Goal: Task Accomplishment & Management: Use online tool/utility

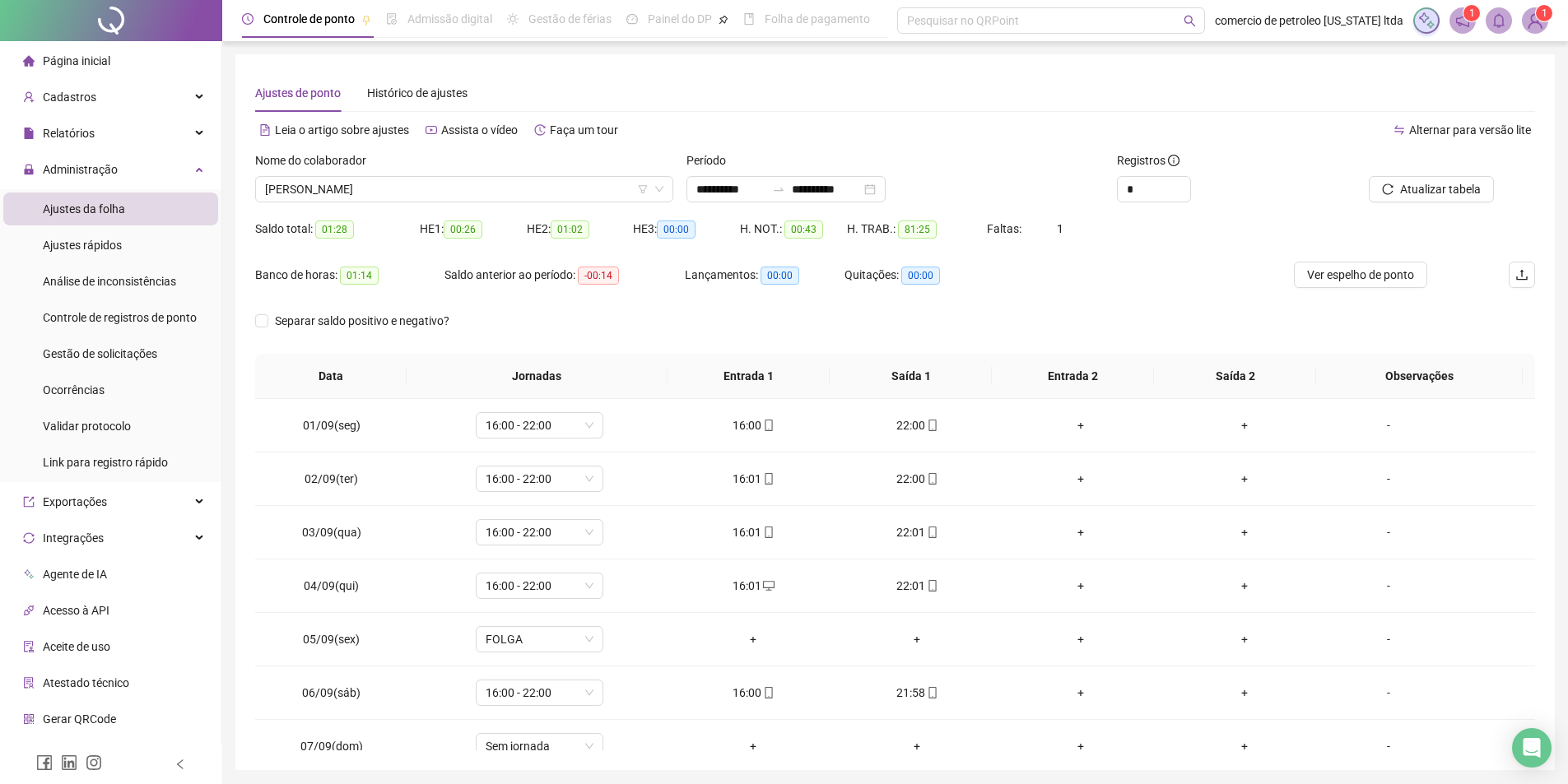
scroll to position [558, 0]
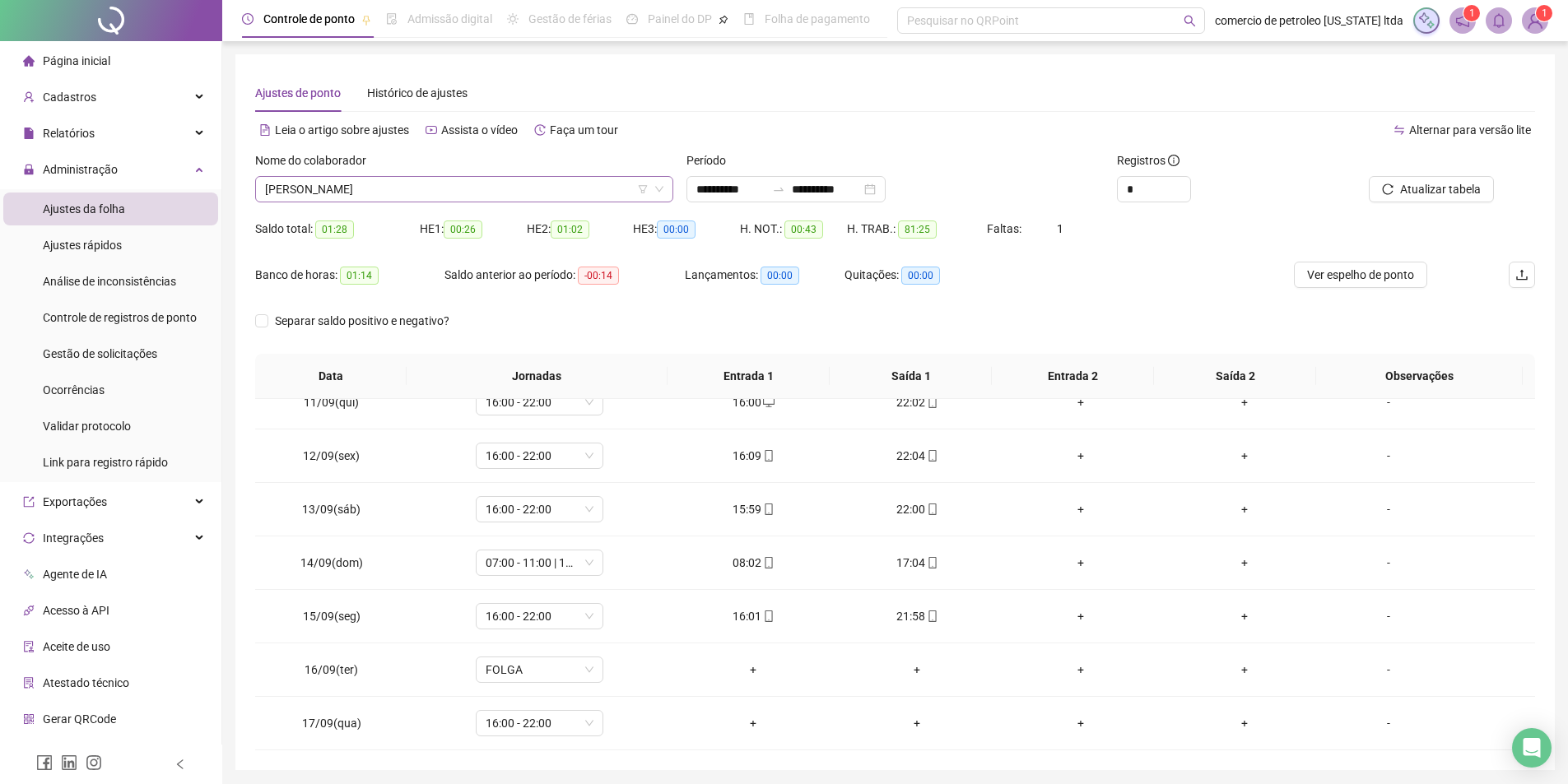
click at [443, 192] on span "[PERSON_NAME]" at bounding box center [465, 190] width 399 height 25
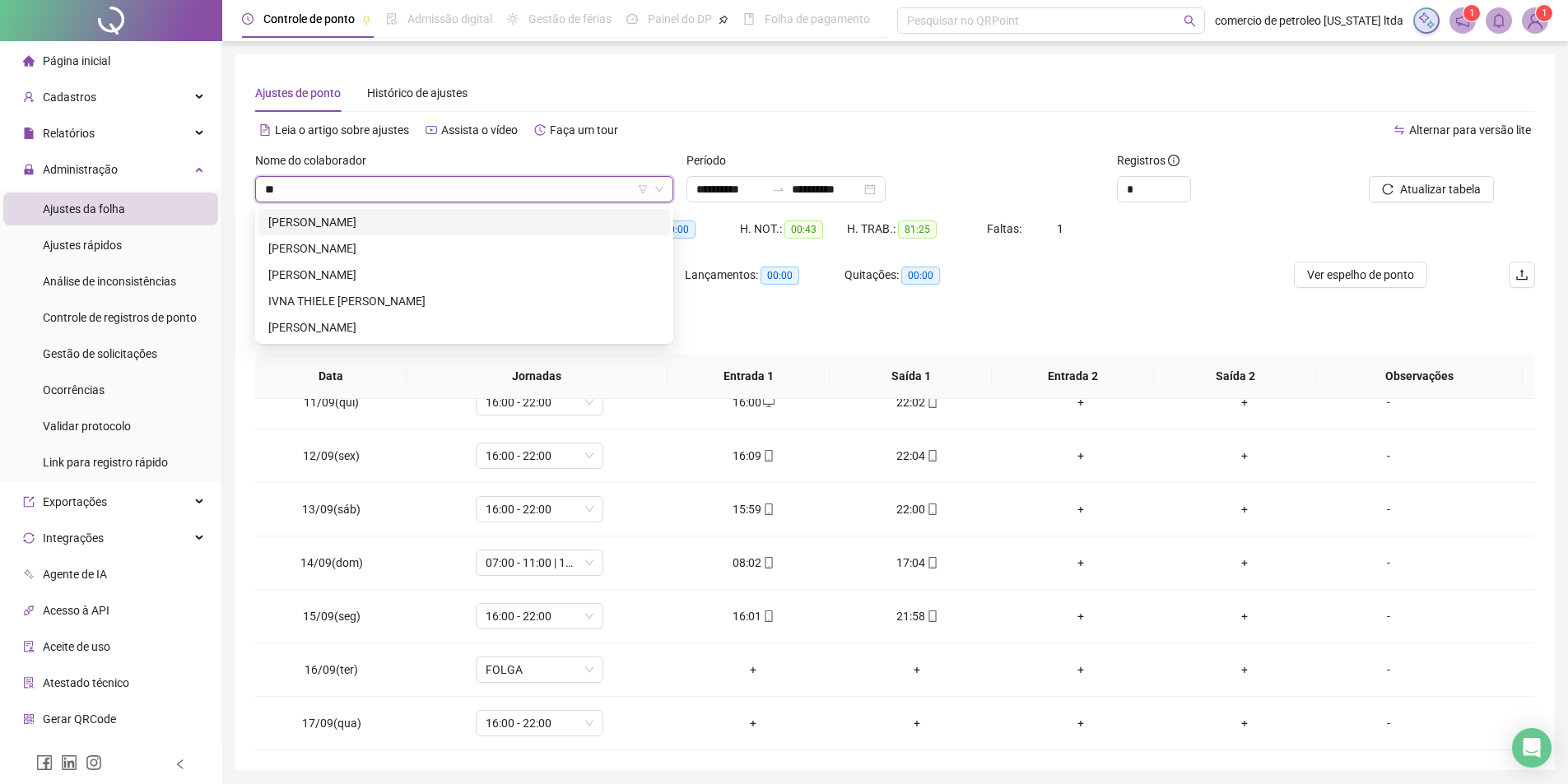
scroll to position [0, 0]
type input "***"
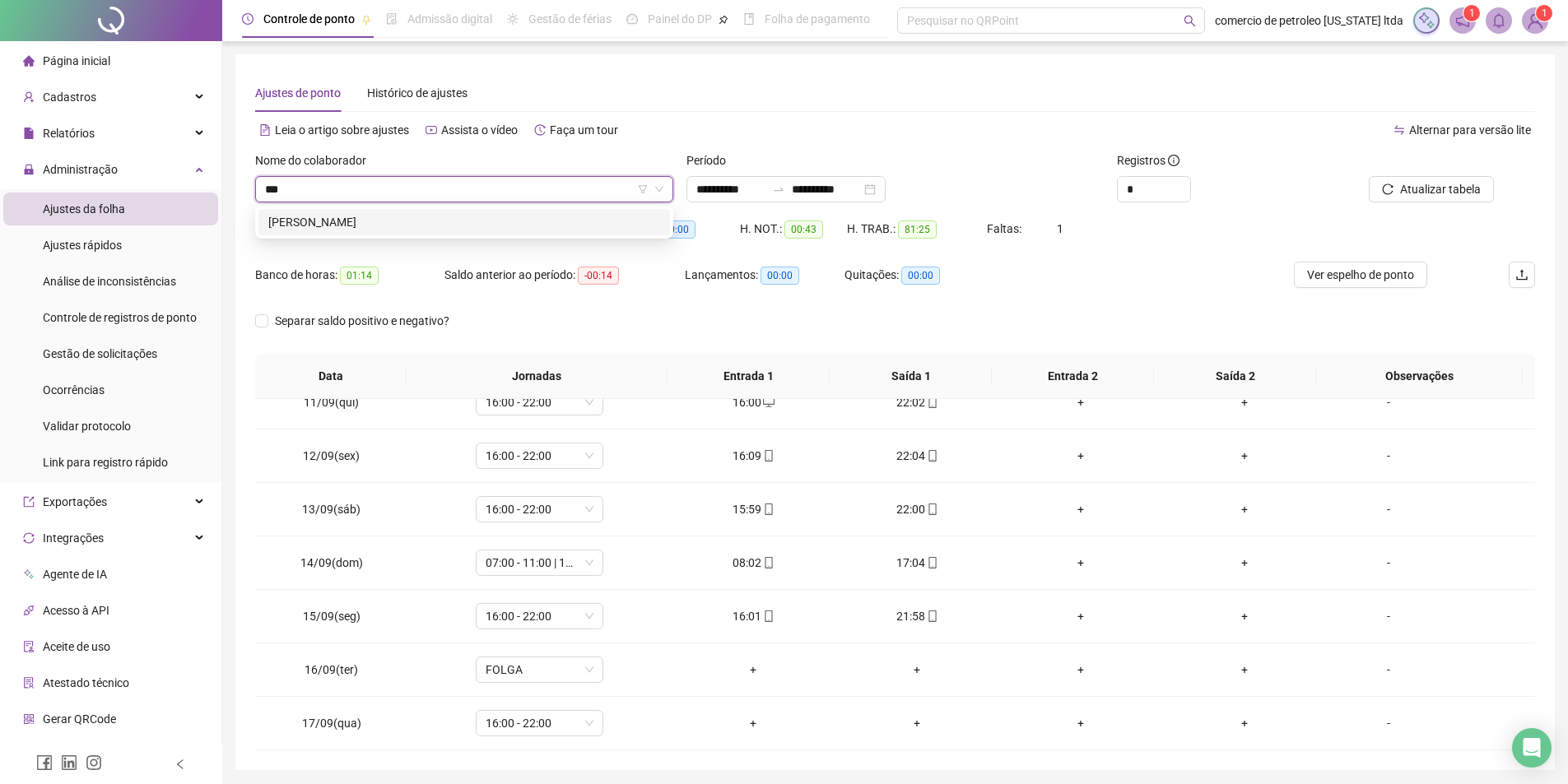
click at [447, 226] on div "[PERSON_NAME]" at bounding box center [464, 222] width 392 height 18
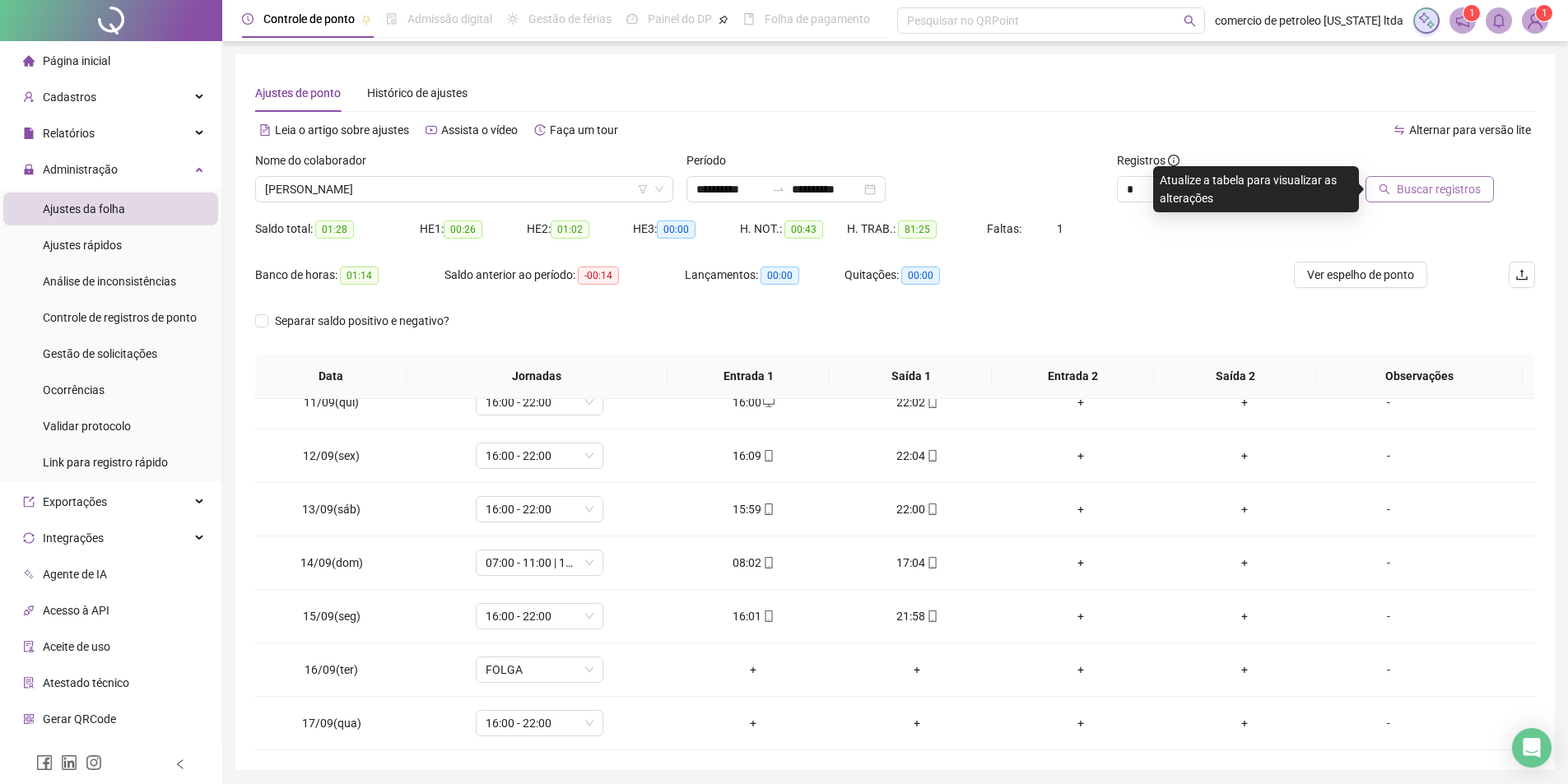
click at [1478, 193] on span "Buscar registros" at bounding box center [1438, 189] width 84 height 18
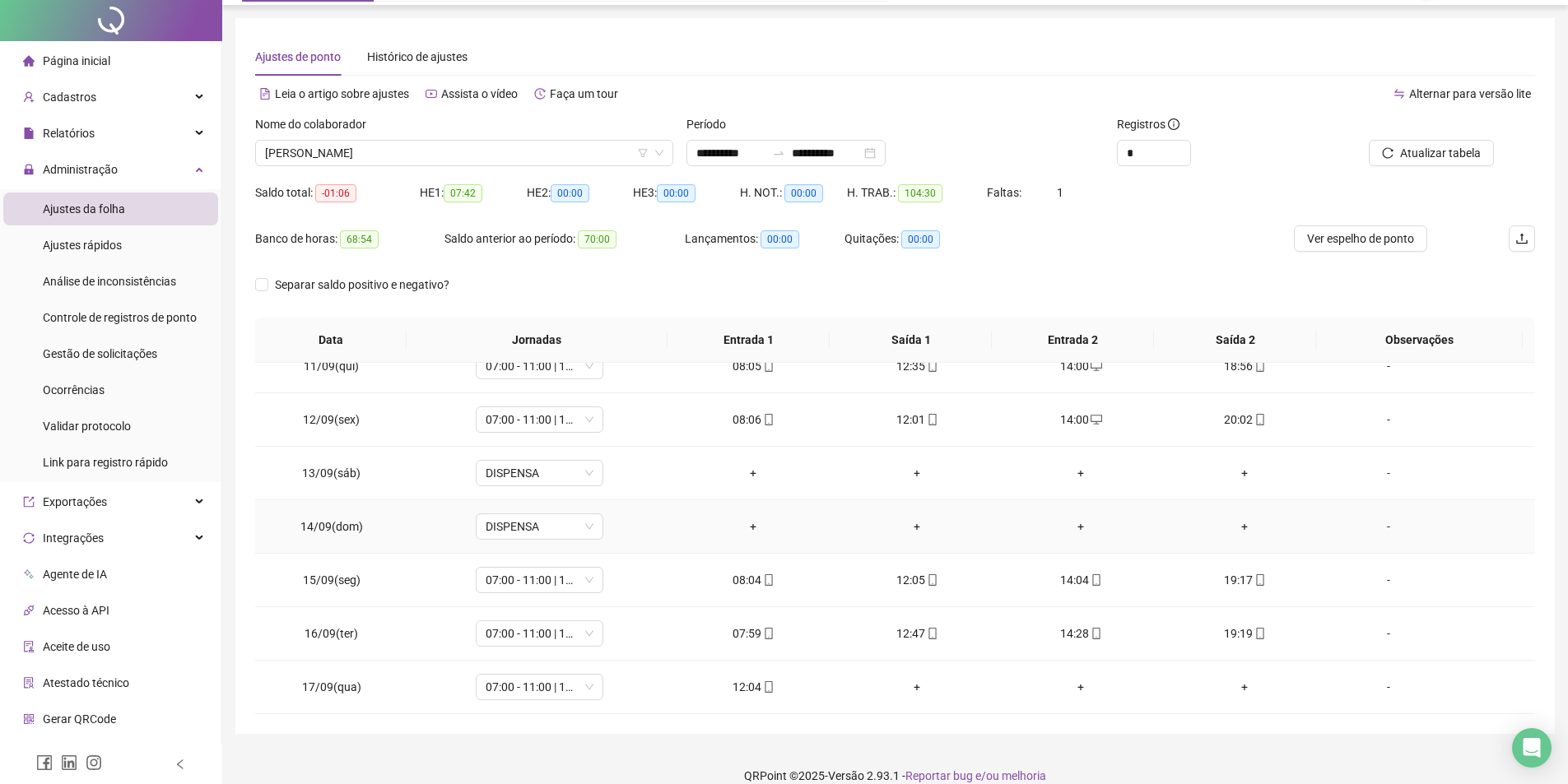
scroll to position [57, 0]
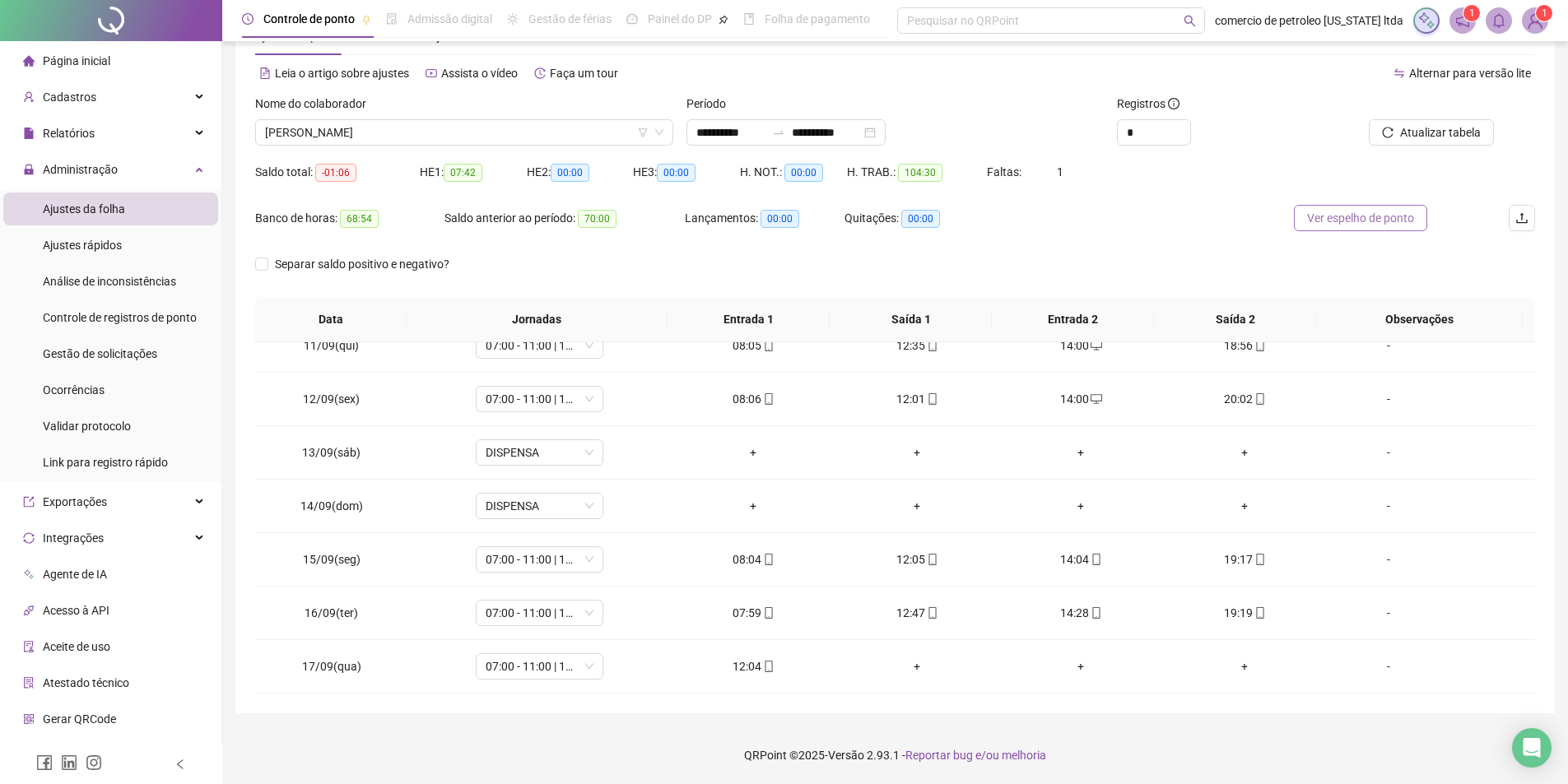
click at [1373, 219] on span "Ver espelho de ponto" at bounding box center [1360, 218] width 107 height 18
click at [916, 666] on div "+" at bounding box center [918, 666] width 137 height 18
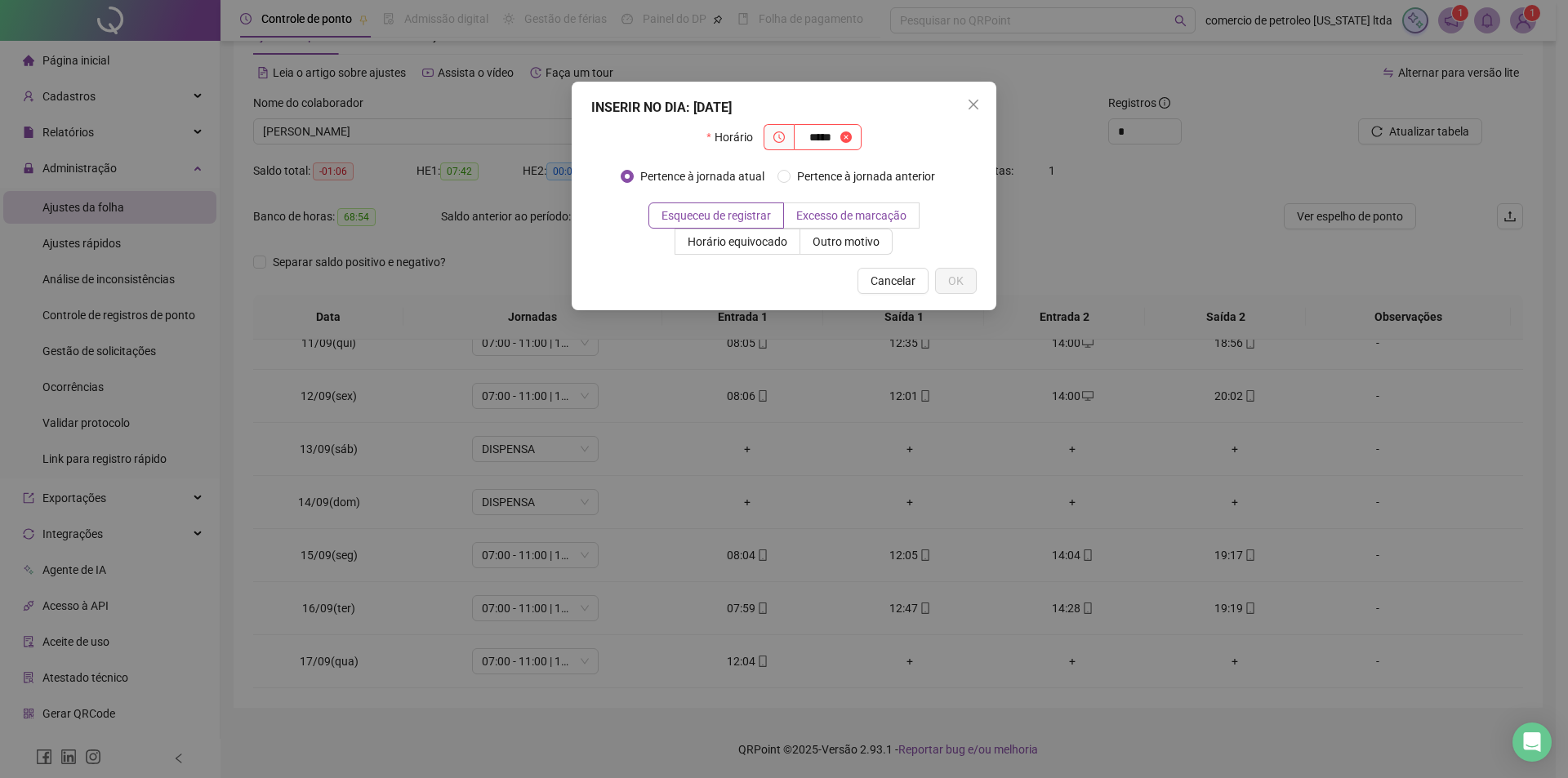
type input "*****"
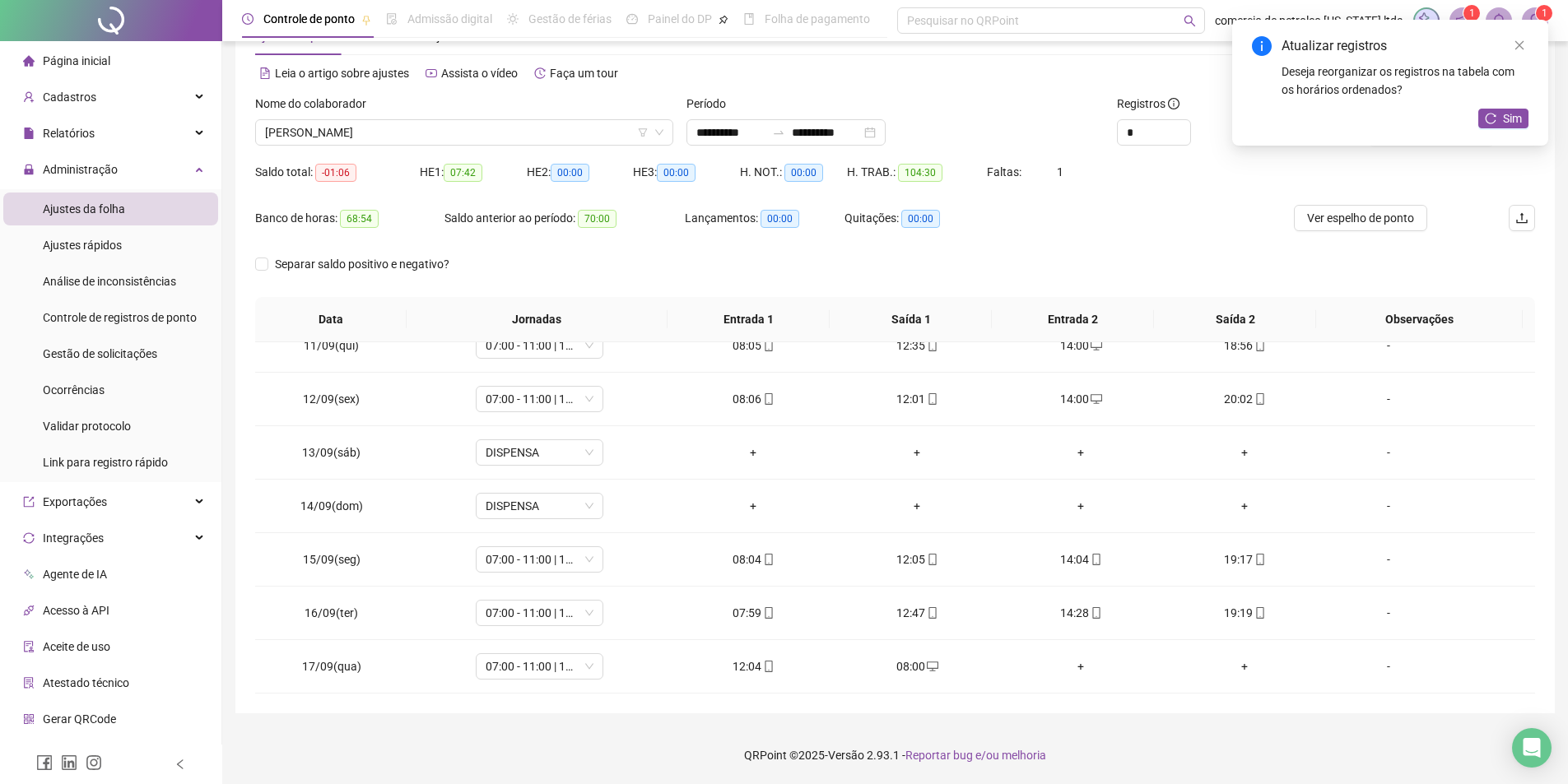
click at [1498, 106] on div "Atualizar registros Deseja reorganizar os registros na tabela com os horários o…" at bounding box center [1390, 82] width 317 height 126
click at [1515, 112] on span "Sim" at bounding box center [1513, 118] width 19 height 18
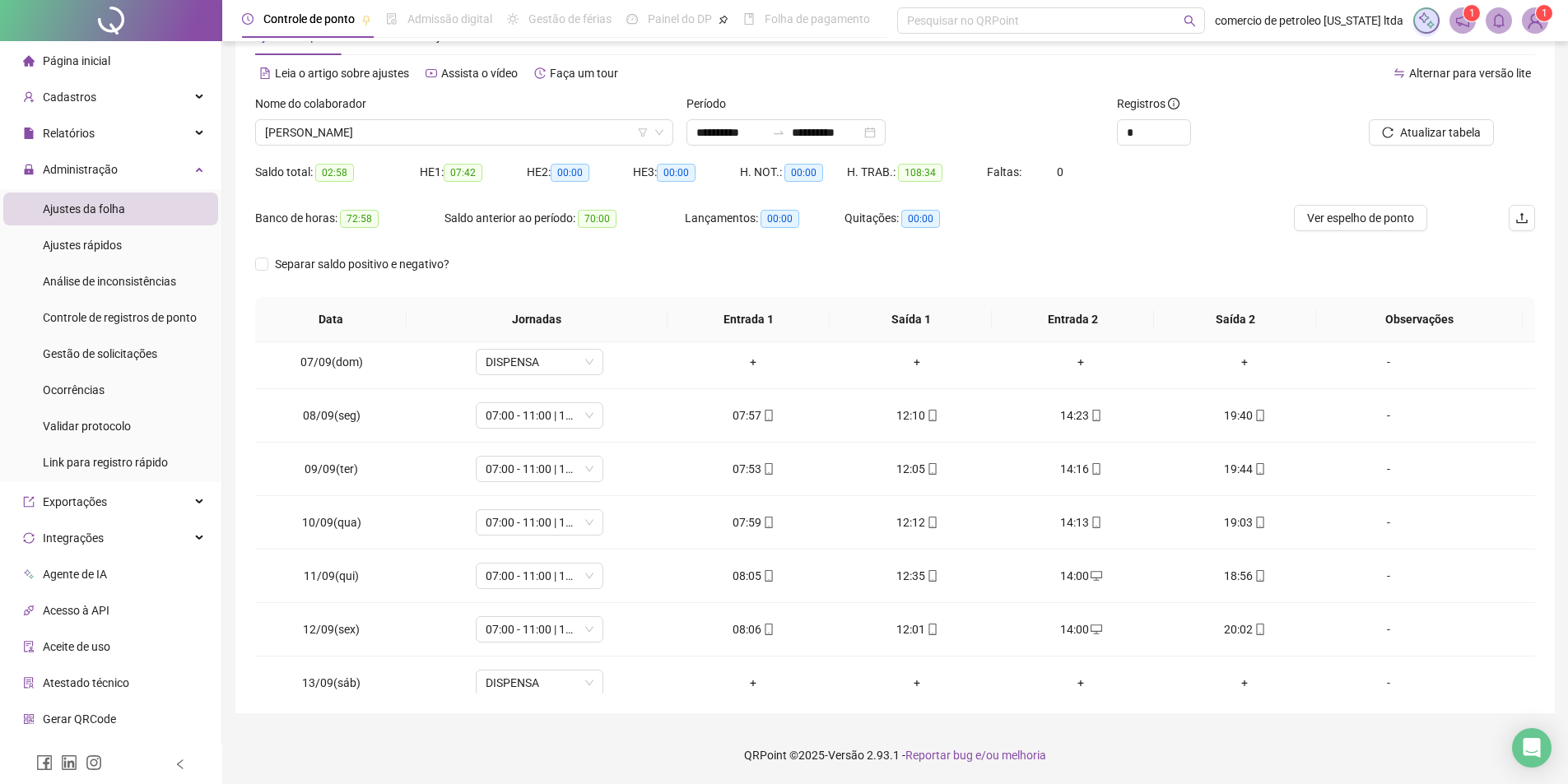
scroll to position [558, 0]
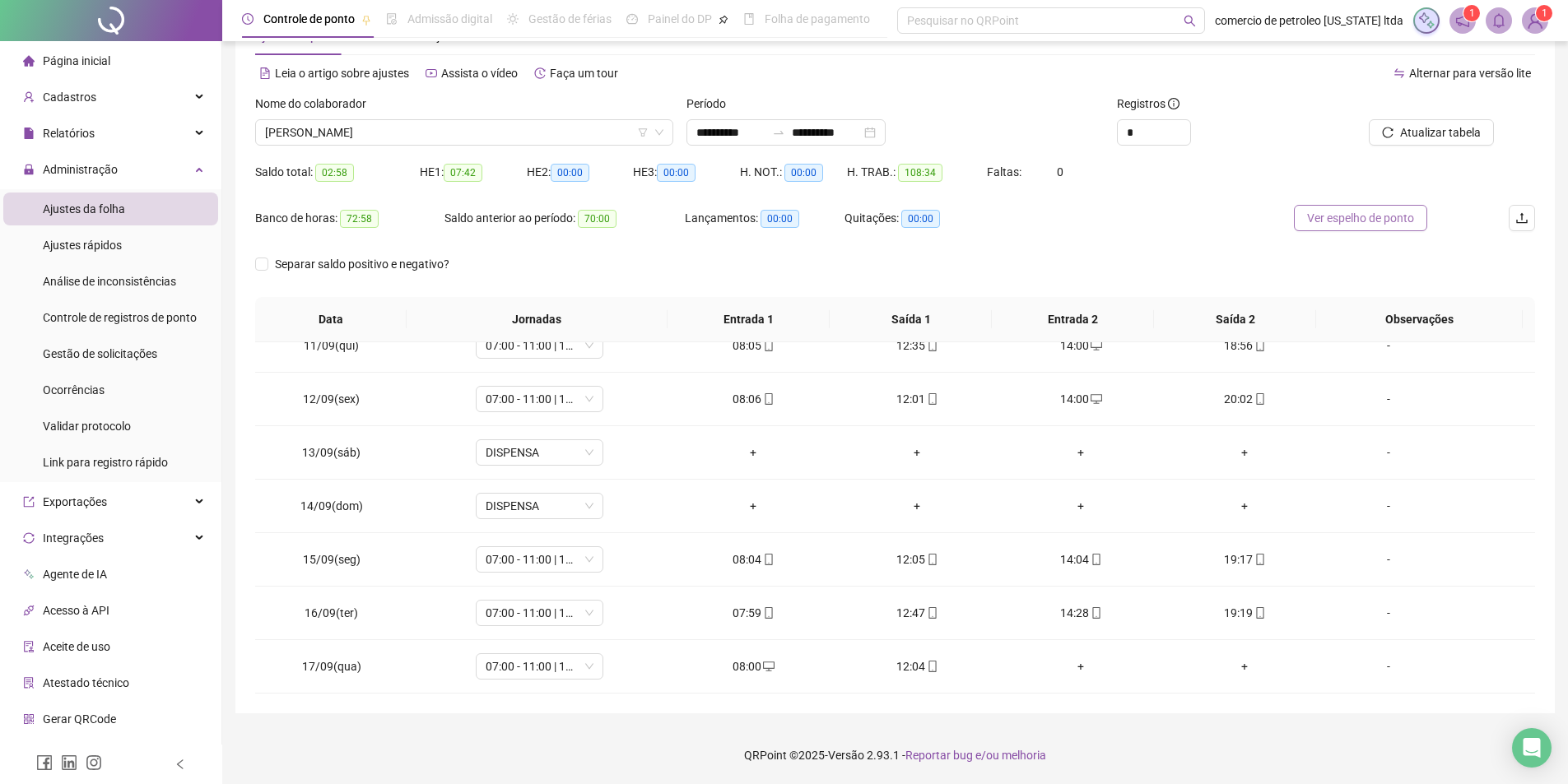
click at [1339, 218] on span "Ver espelho de ponto" at bounding box center [1360, 218] width 107 height 18
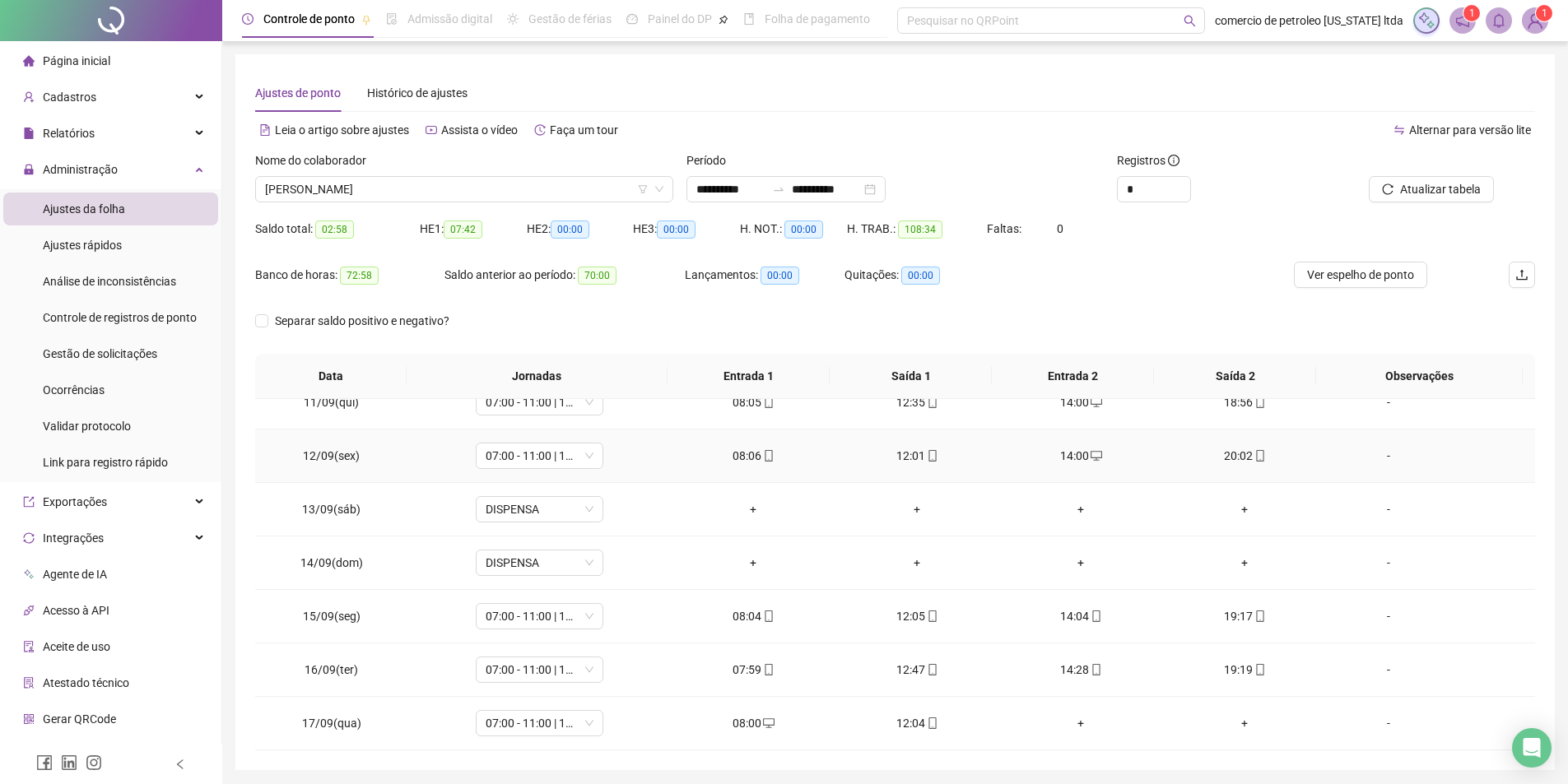
drag, startPoint x: 735, startPoint y: 452, endPoint x: 666, endPoint y: 423, distance: 74.8
click at [734, 452] on div "08:06" at bounding box center [753, 456] width 137 height 18
type input "**********"
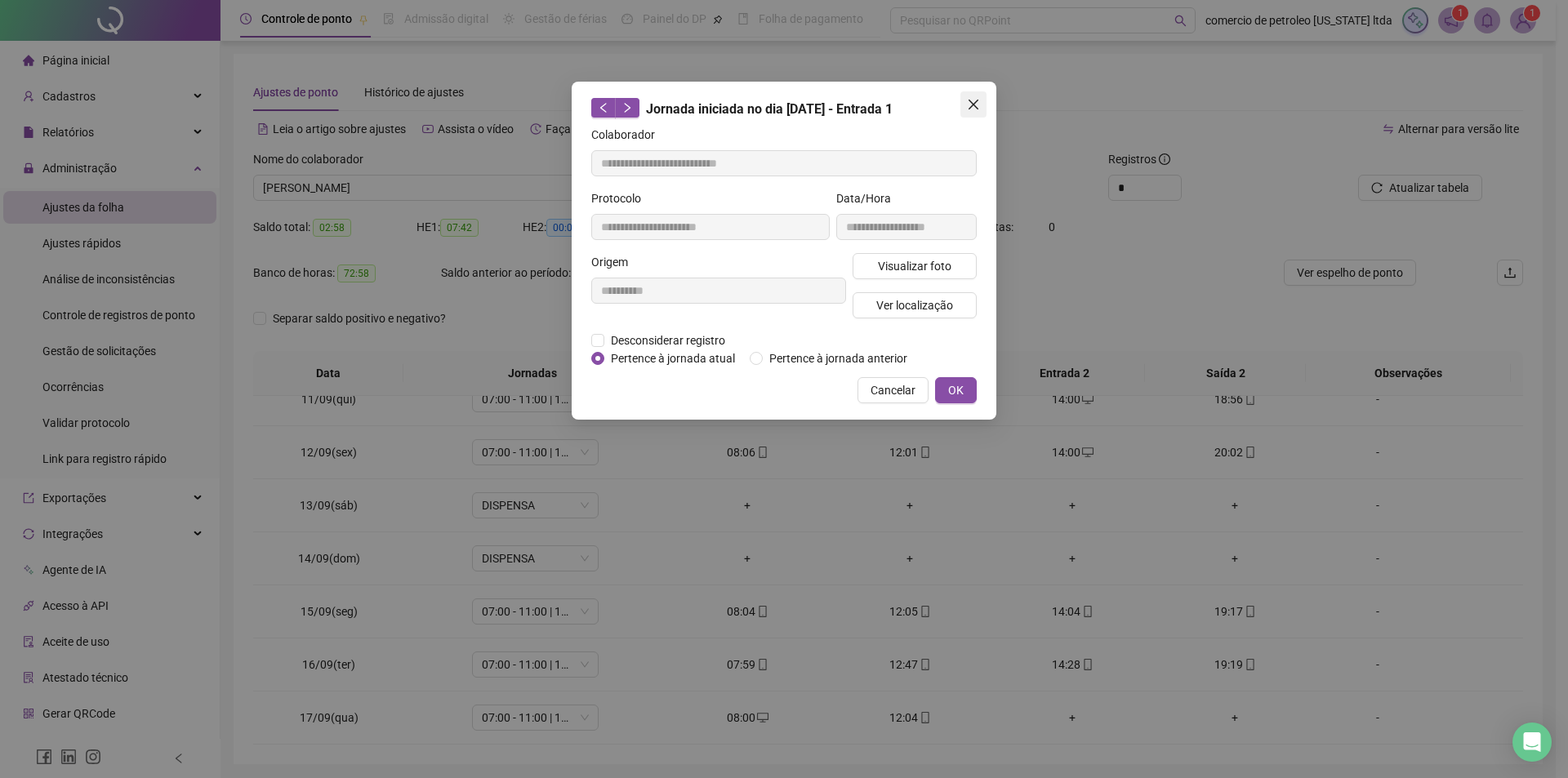
click at [970, 100] on icon "close" at bounding box center [974, 105] width 13 height 13
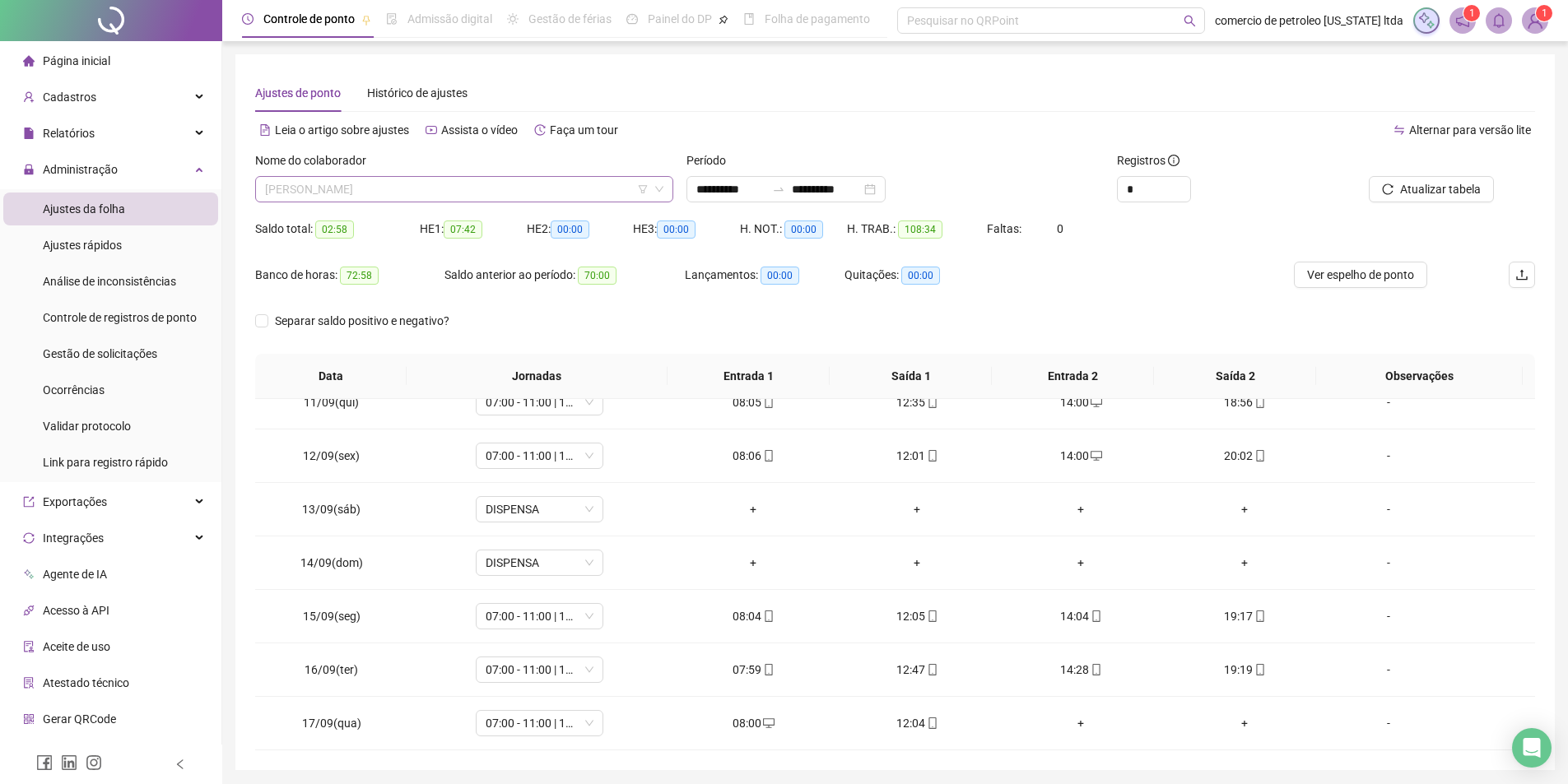
click at [439, 187] on span "[PERSON_NAME]" at bounding box center [465, 190] width 399 height 25
type input "******"
click at [1533, 23] on img at bounding box center [1535, 21] width 25 height 25
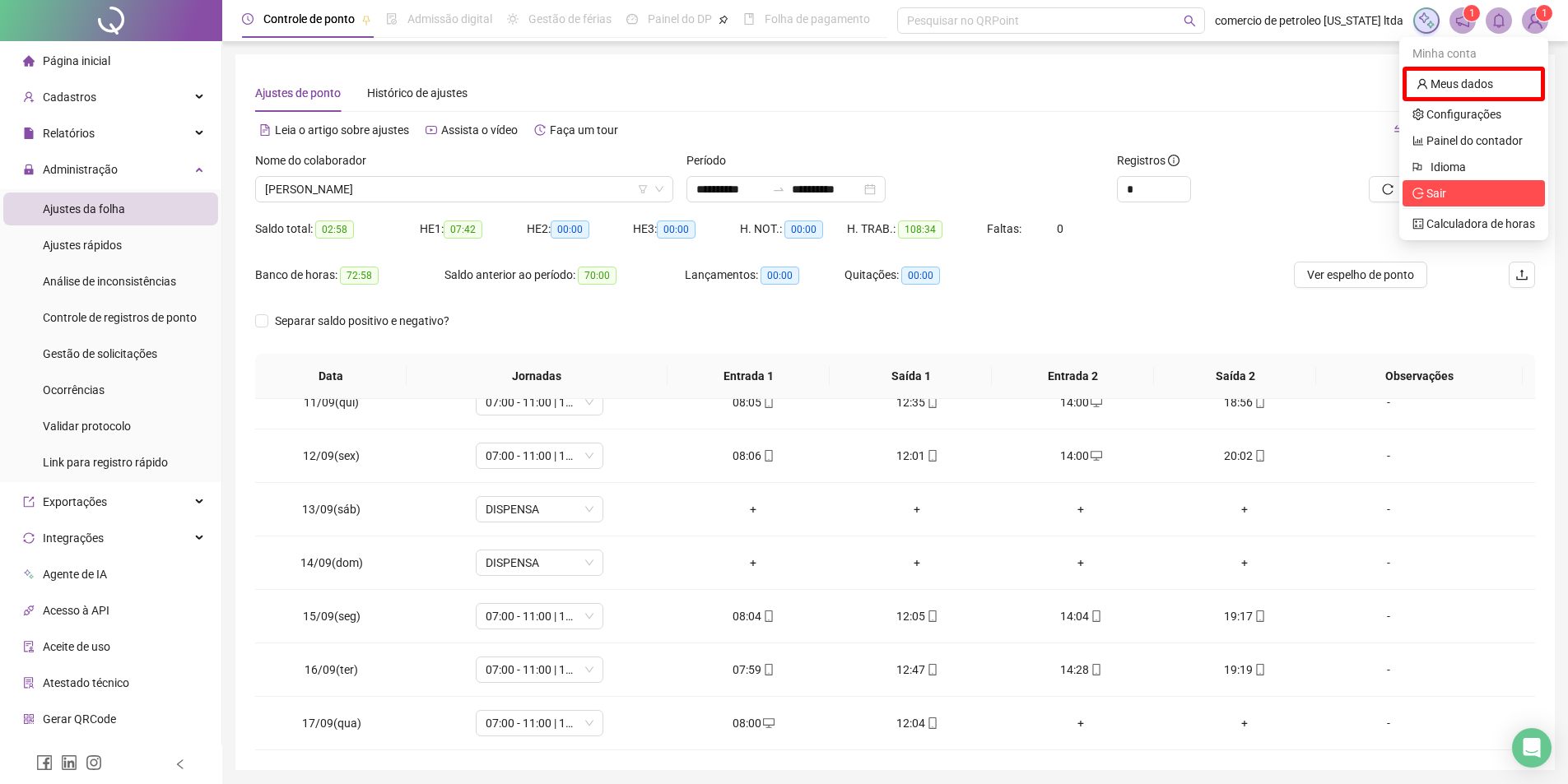
click at [1443, 194] on span "Sair" at bounding box center [1436, 194] width 19 height 14
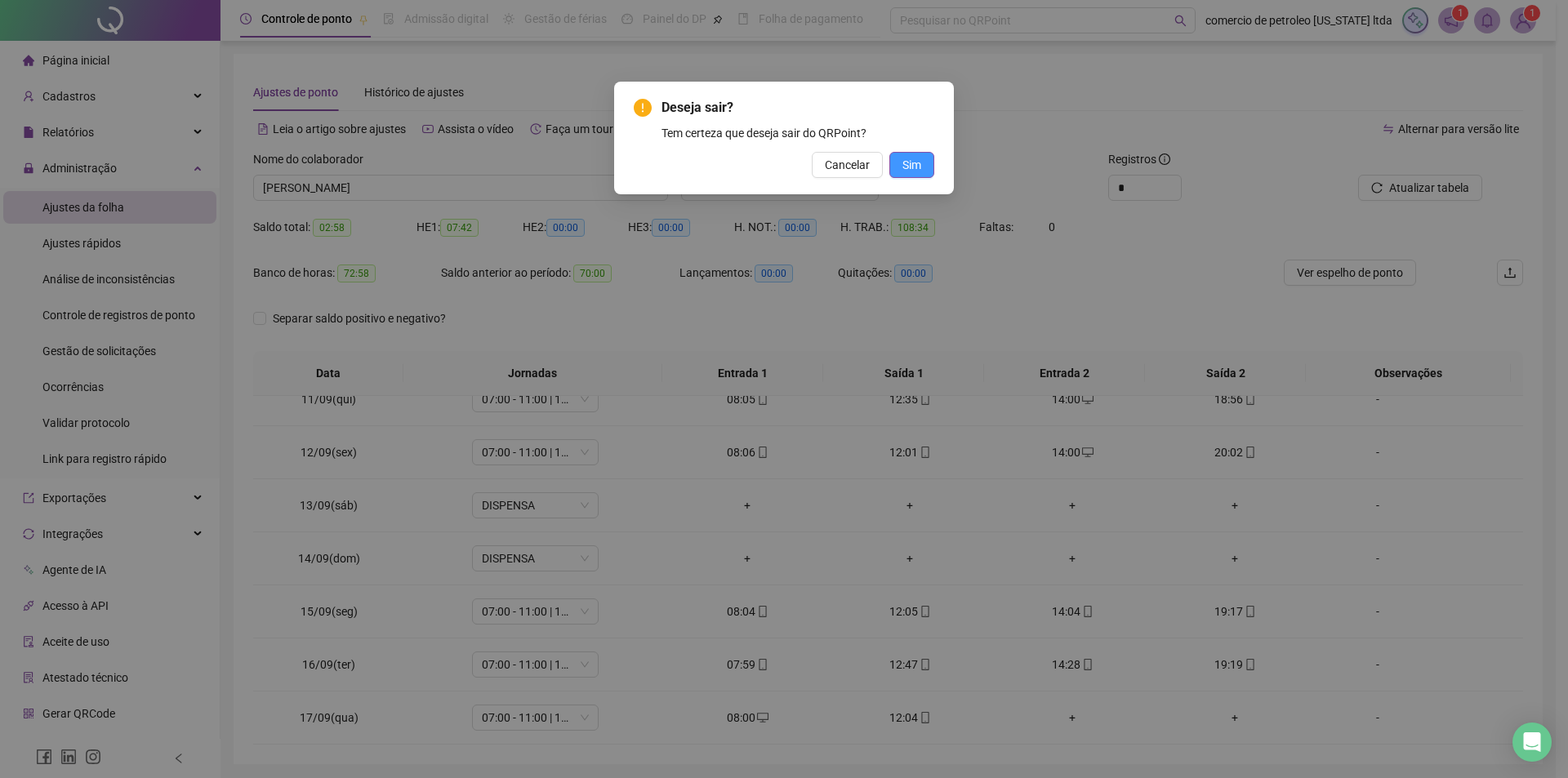
click at [923, 170] on button "Sim" at bounding box center [911, 164] width 45 height 26
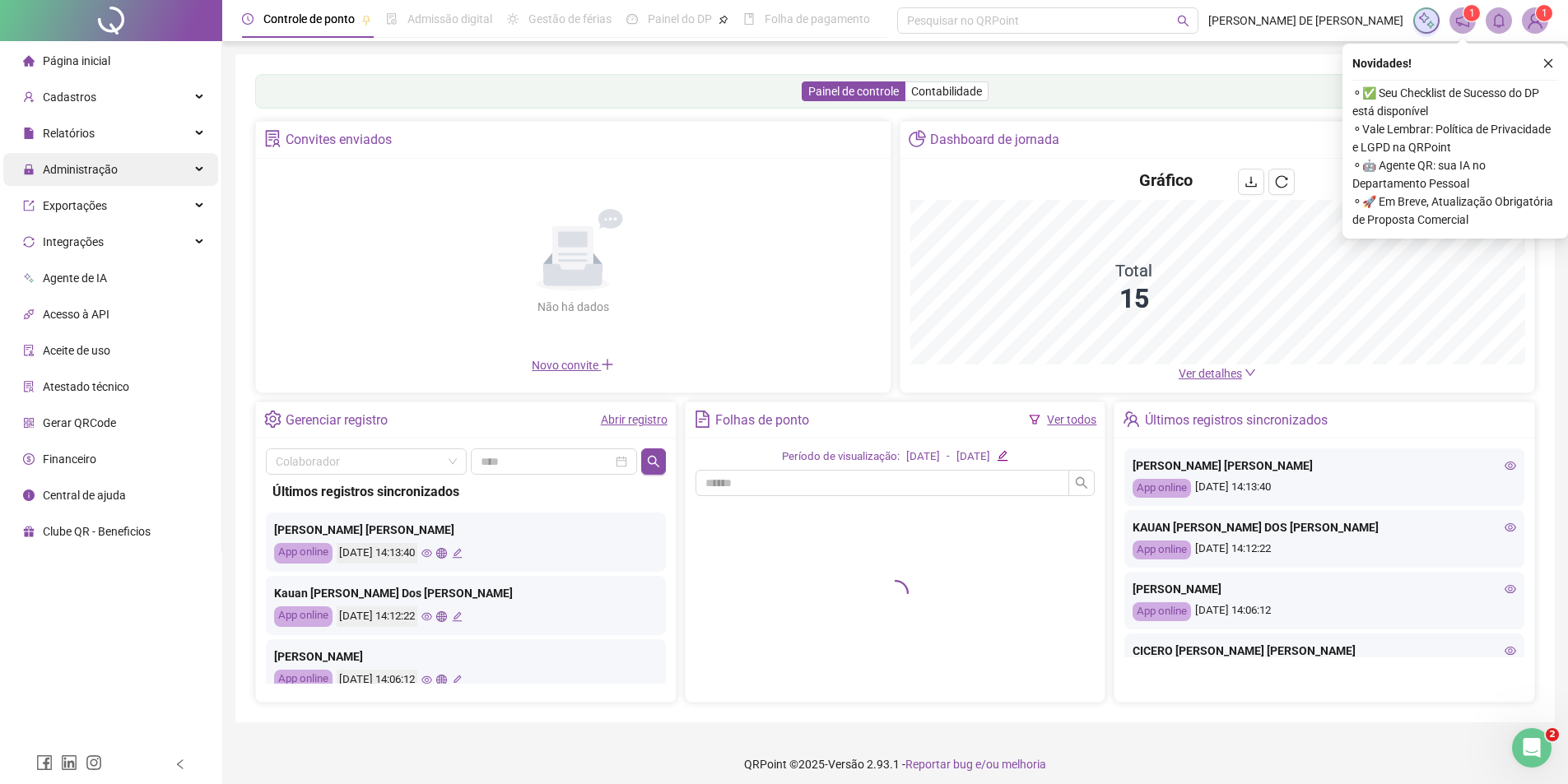
click at [65, 171] on span "Administração" at bounding box center [79, 169] width 75 height 14
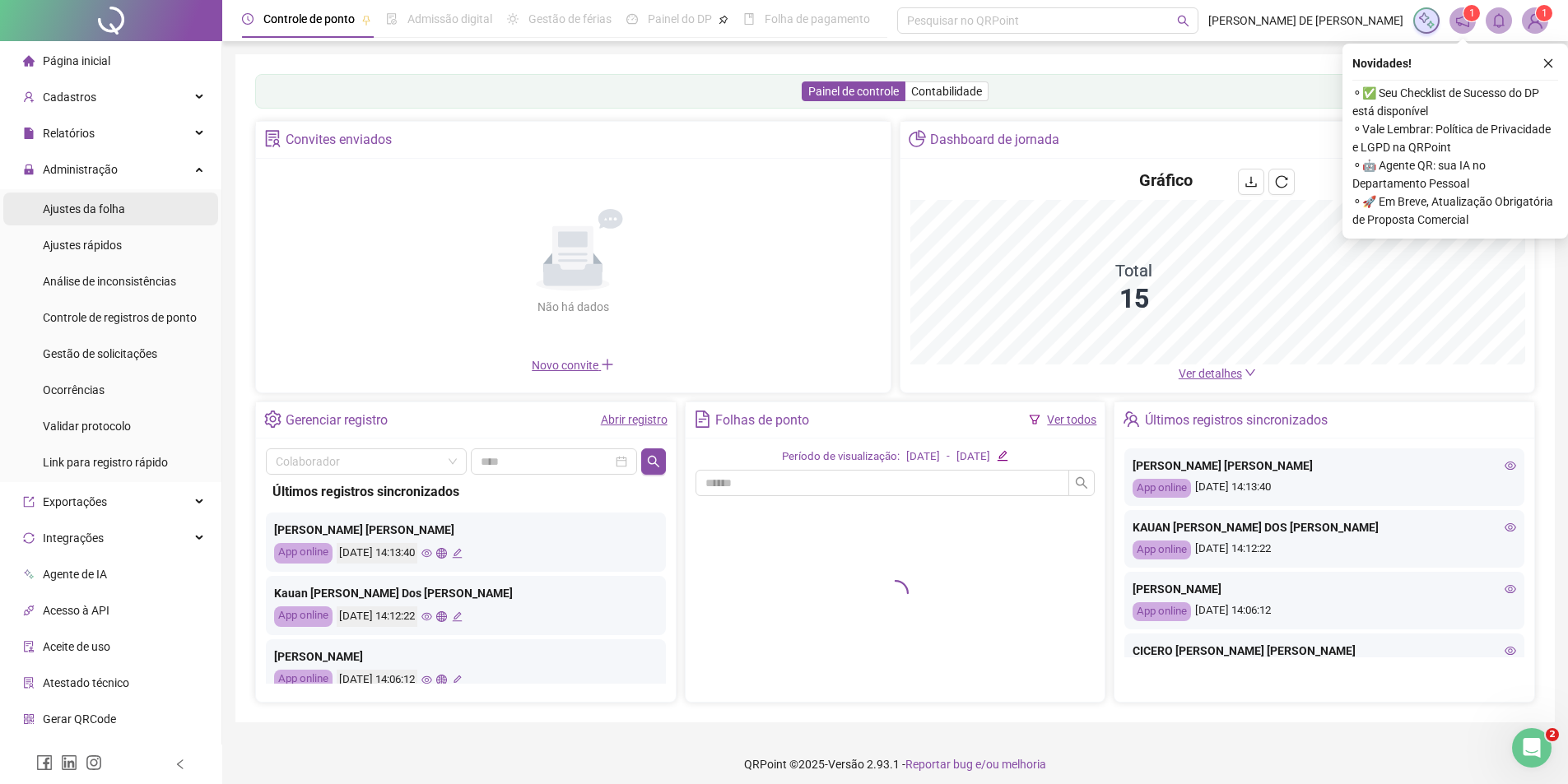
click at [100, 217] on div "Ajustes da folha" at bounding box center [83, 209] width 82 height 33
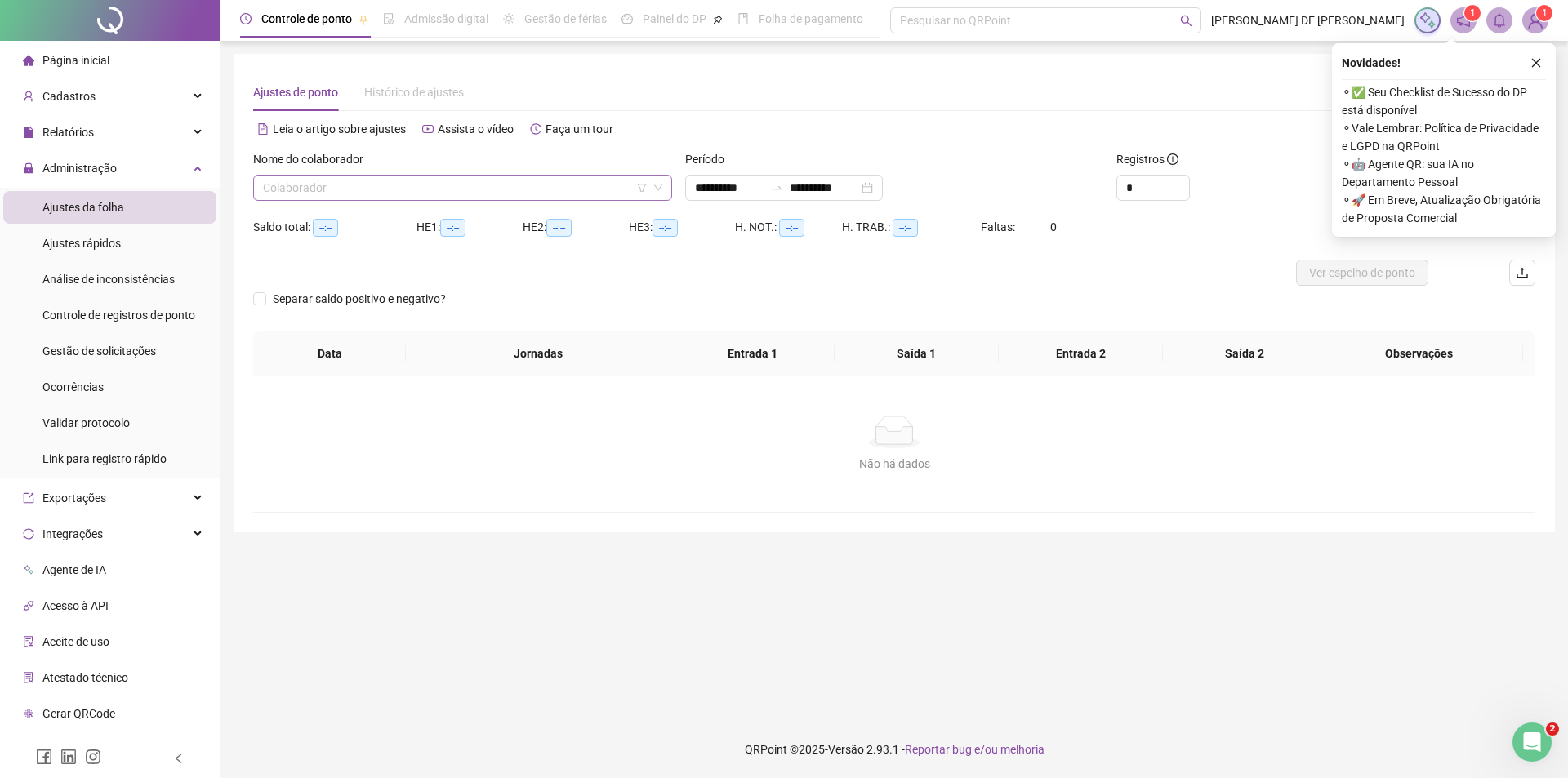
click at [368, 192] on input "search" at bounding box center [455, 188] width 384 height 25
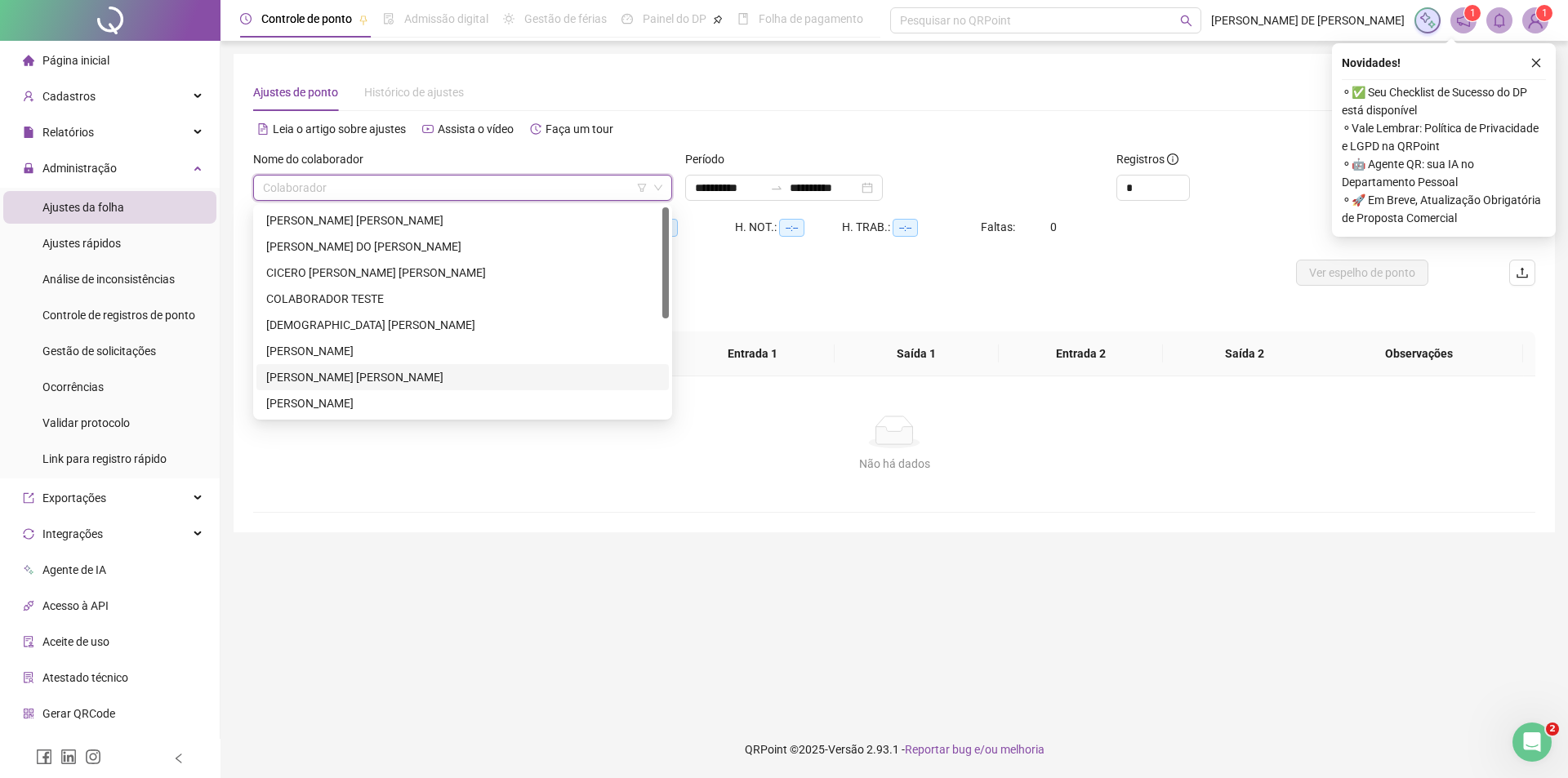
click at [334, 374] on div "FRANCISCO ELDEMIR AGOSTINHO LIMA" at bounding box center [462, 377] width 393 height 18
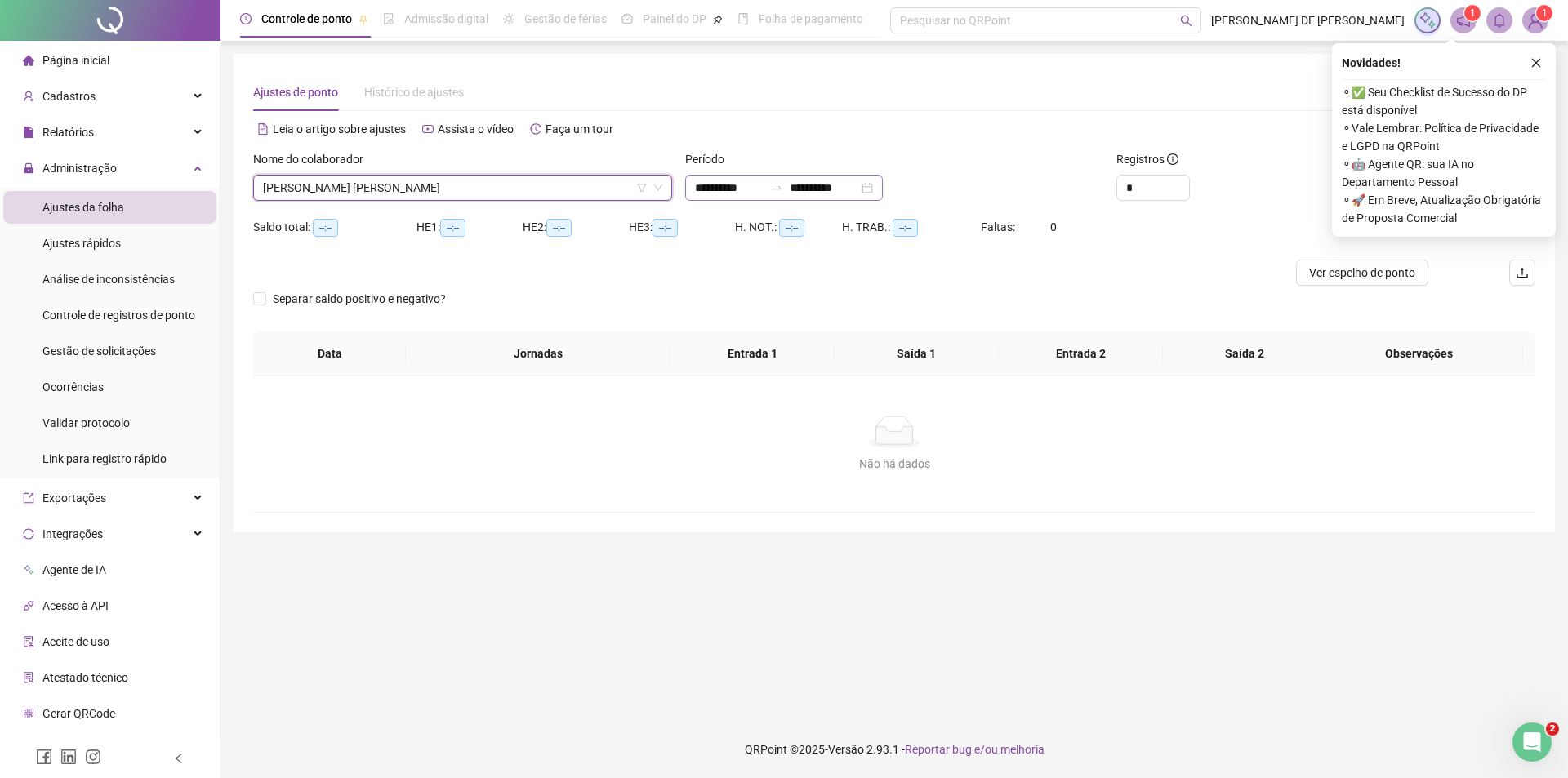
click at [882, 185] on div "**********" at bounding box center [784, 187] width 198 height 26
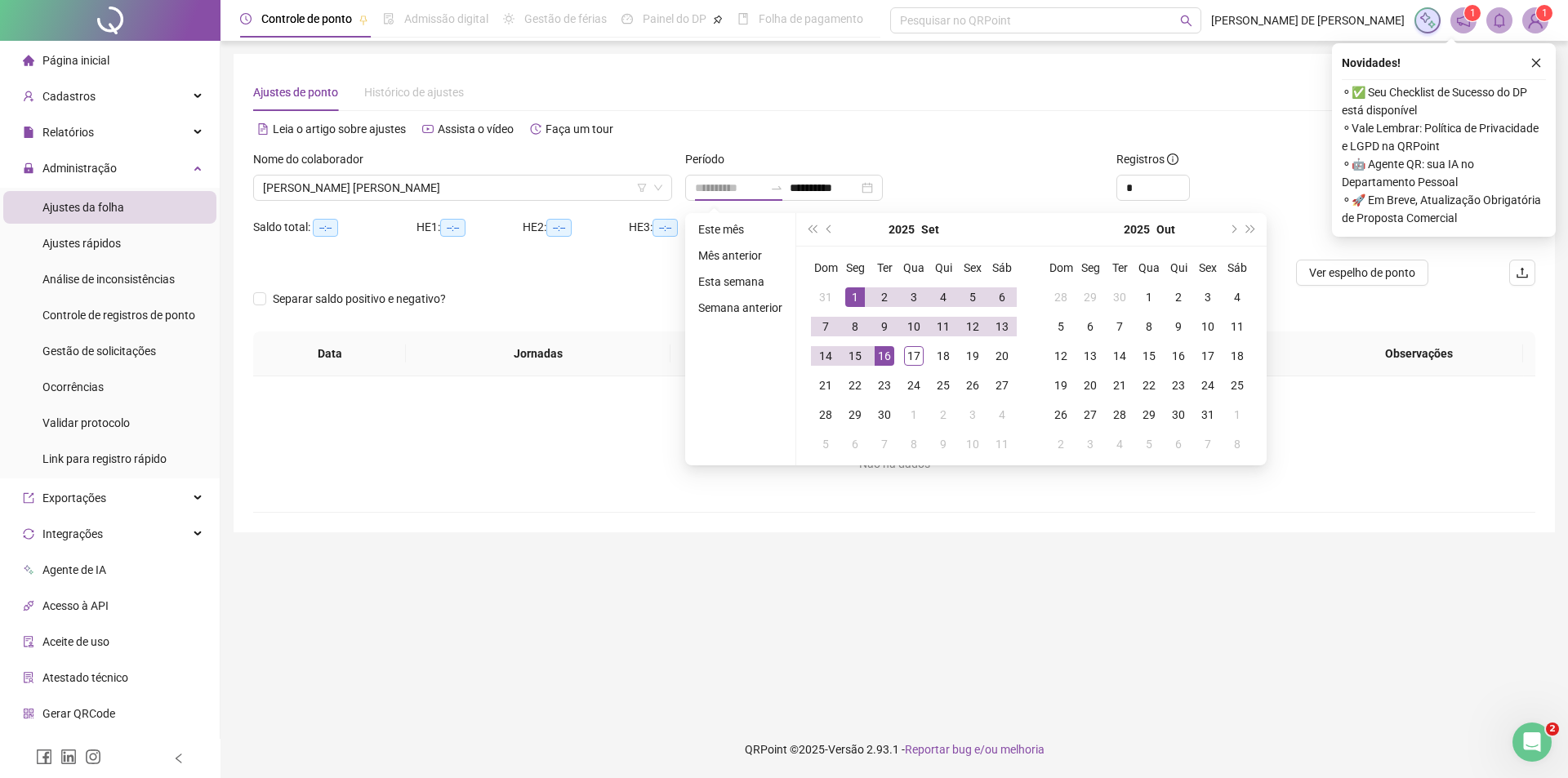
click at [854, 292] on div "1" at bounding box center [855, 297] width 19 height 19
type input "**********"
click at [919, 357] on div "17" at bounding box center [913, 356] width 19 height 19
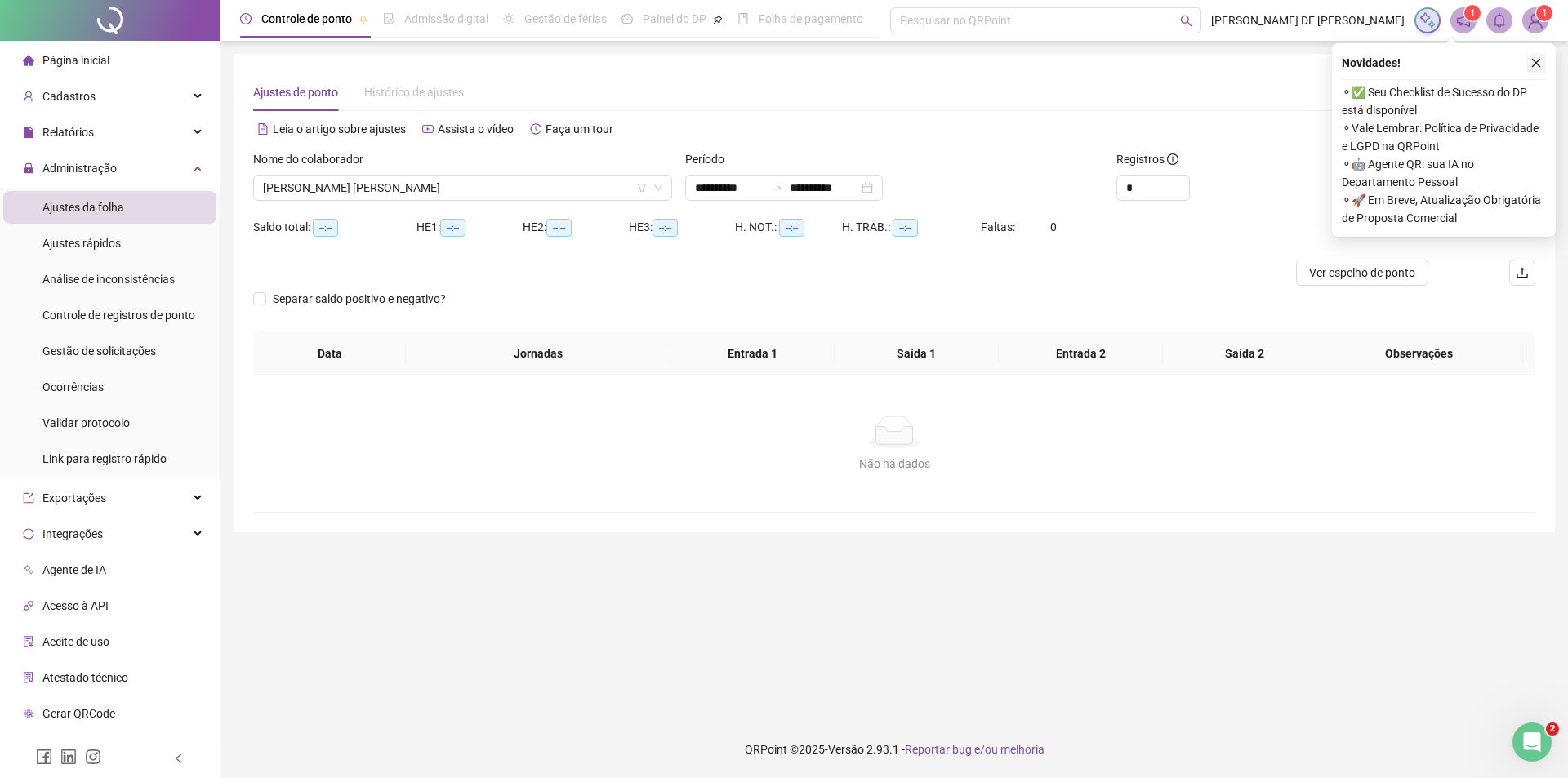
click at [1532, 62] on icon "close" at bounding box center [1535, 63] width 12 height 12
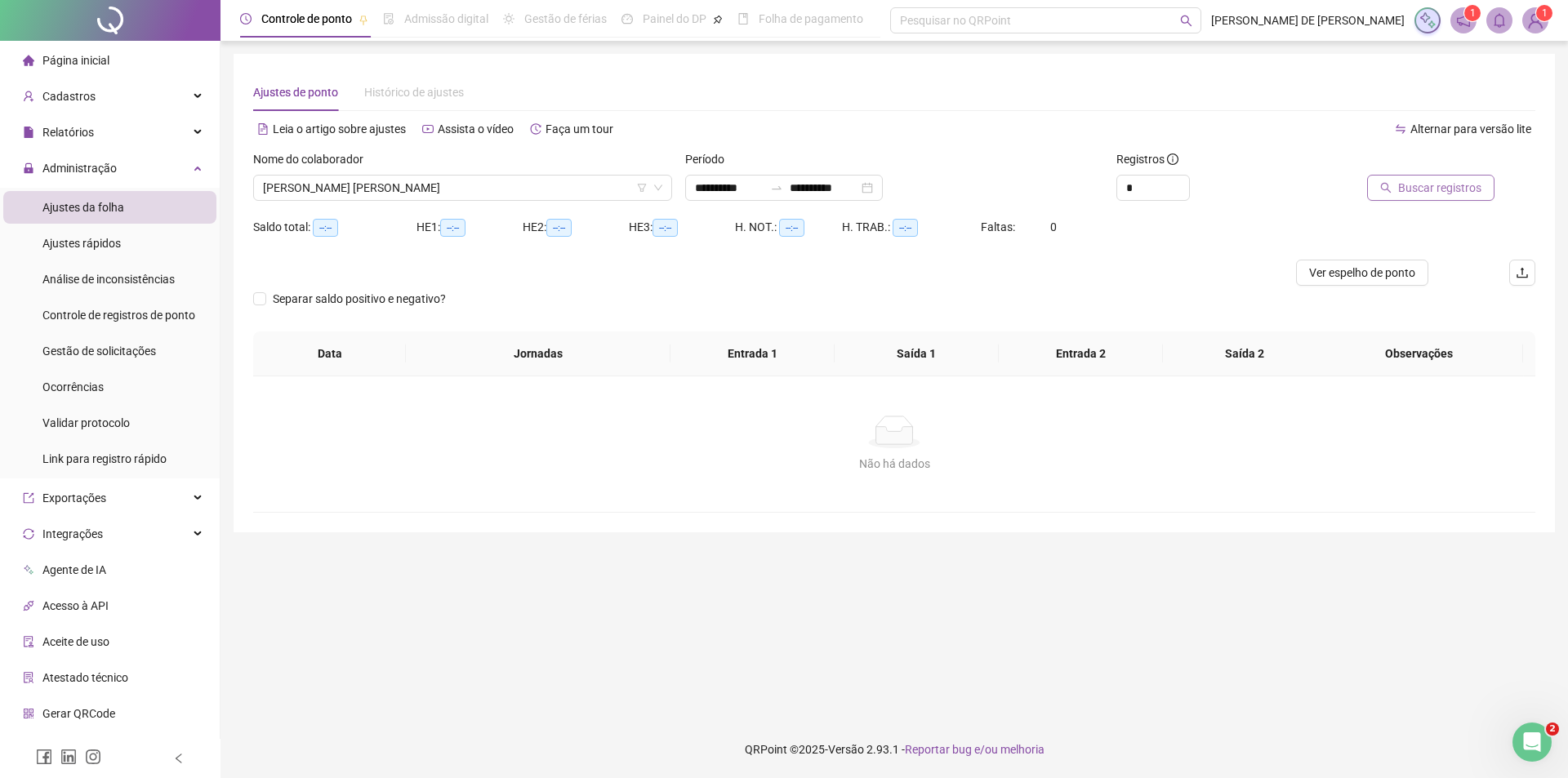
click at [1447, 186] on span "Buscar registros" at bounding box center [1439, 187] width 84 height 18
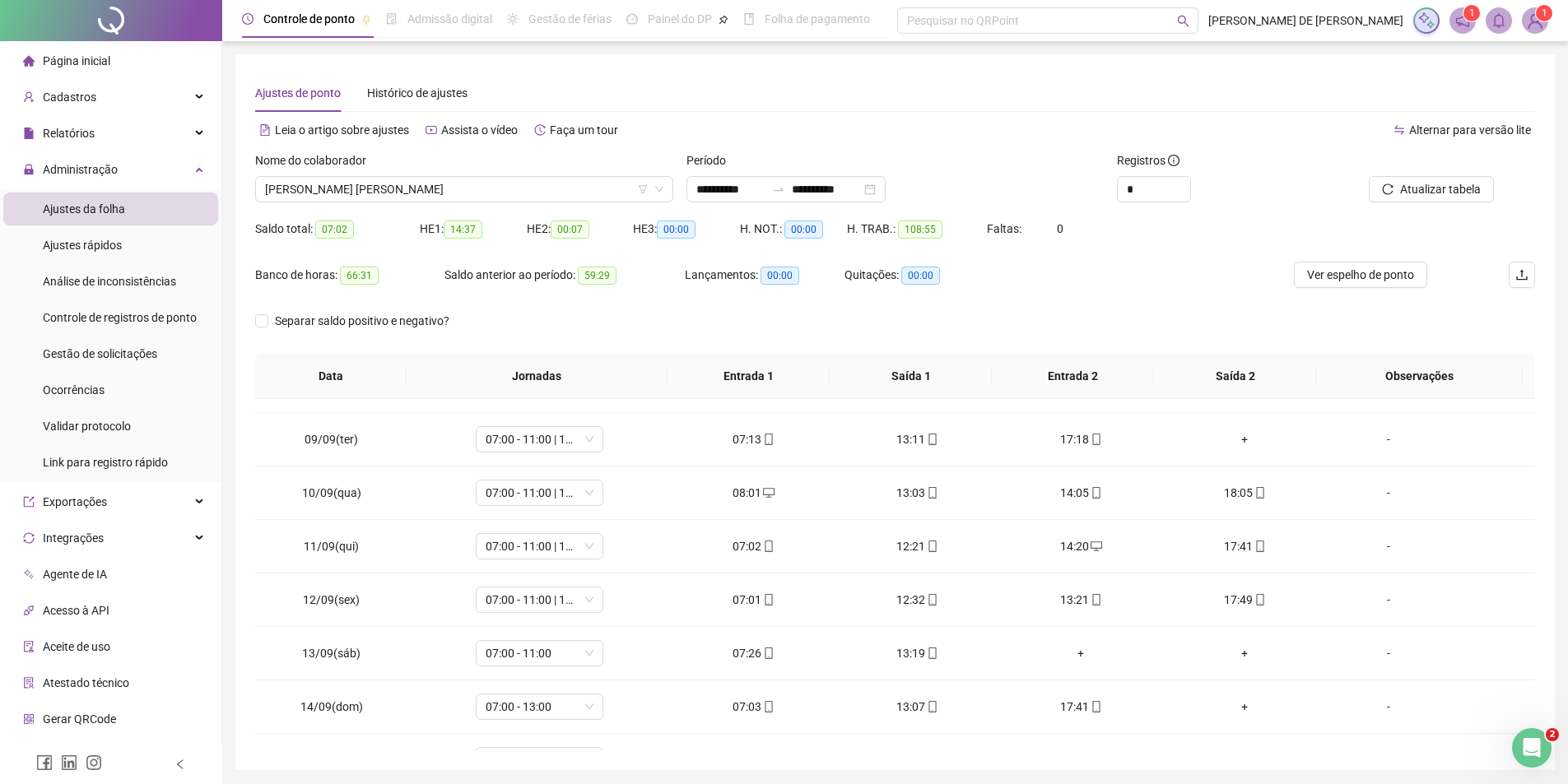
scroll to position [558, 0]
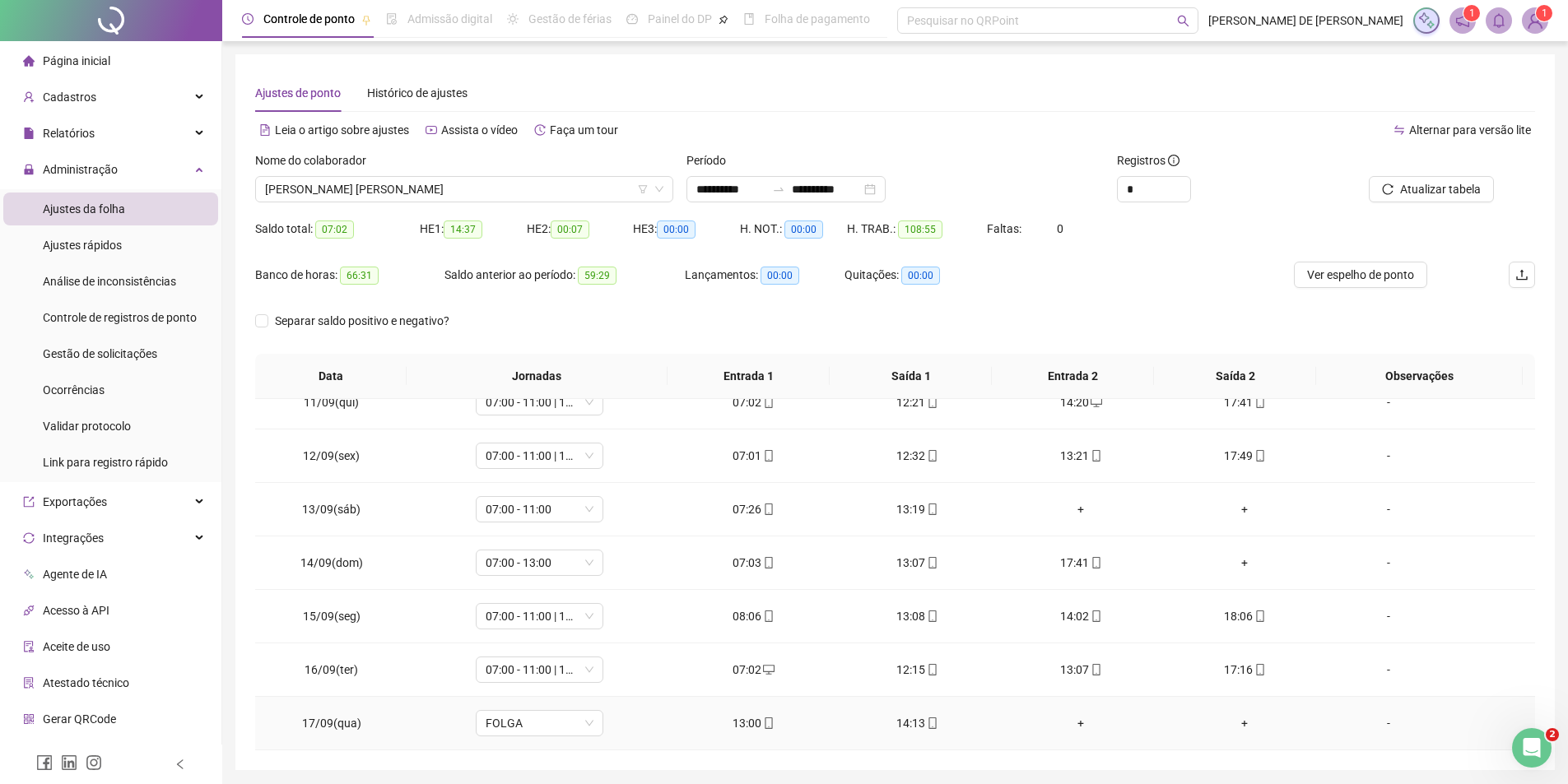
click at [1080, 720] on div "+" at bounding box center [1081, 723] width 137 height 18
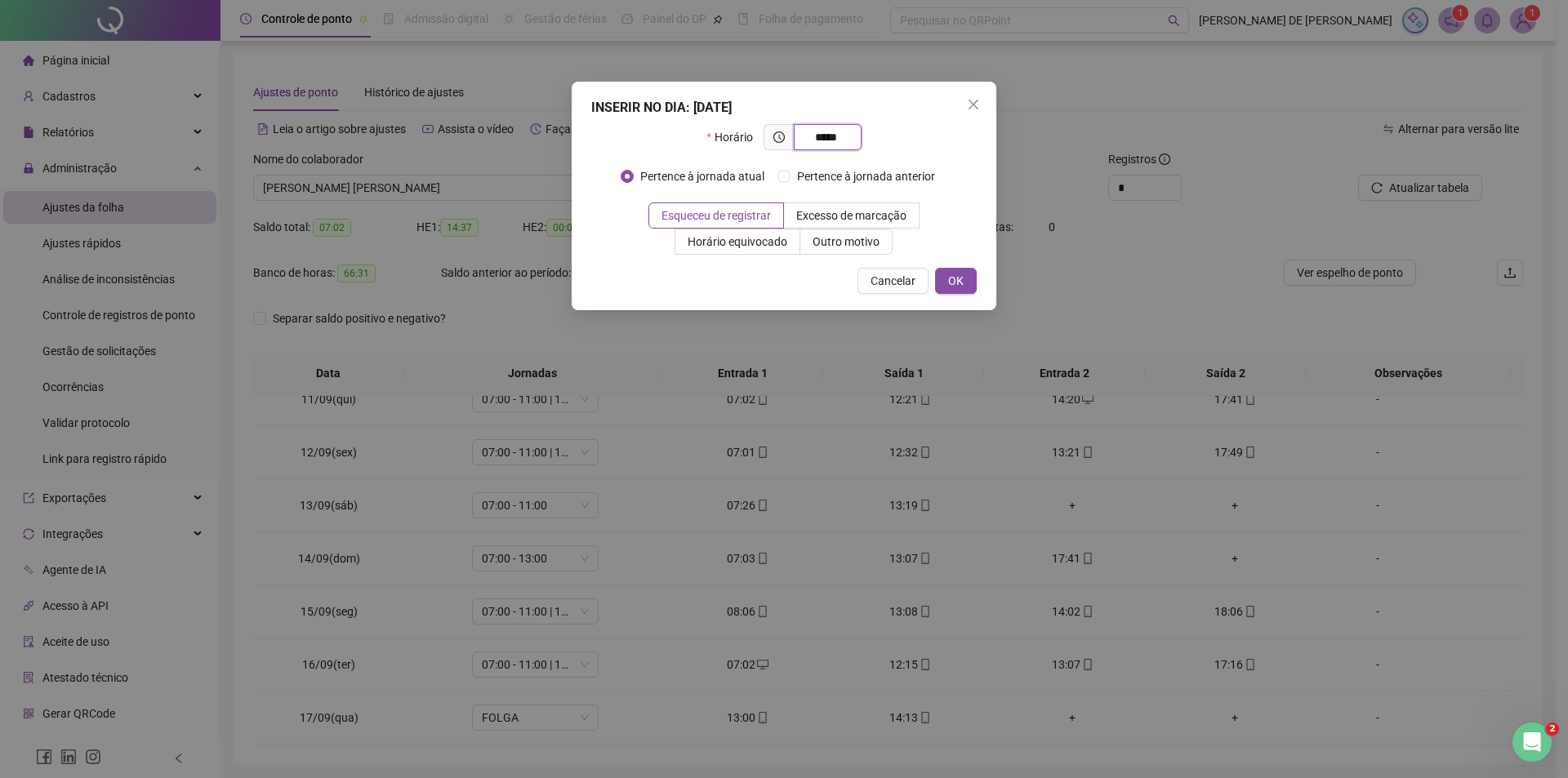
type input "*****"
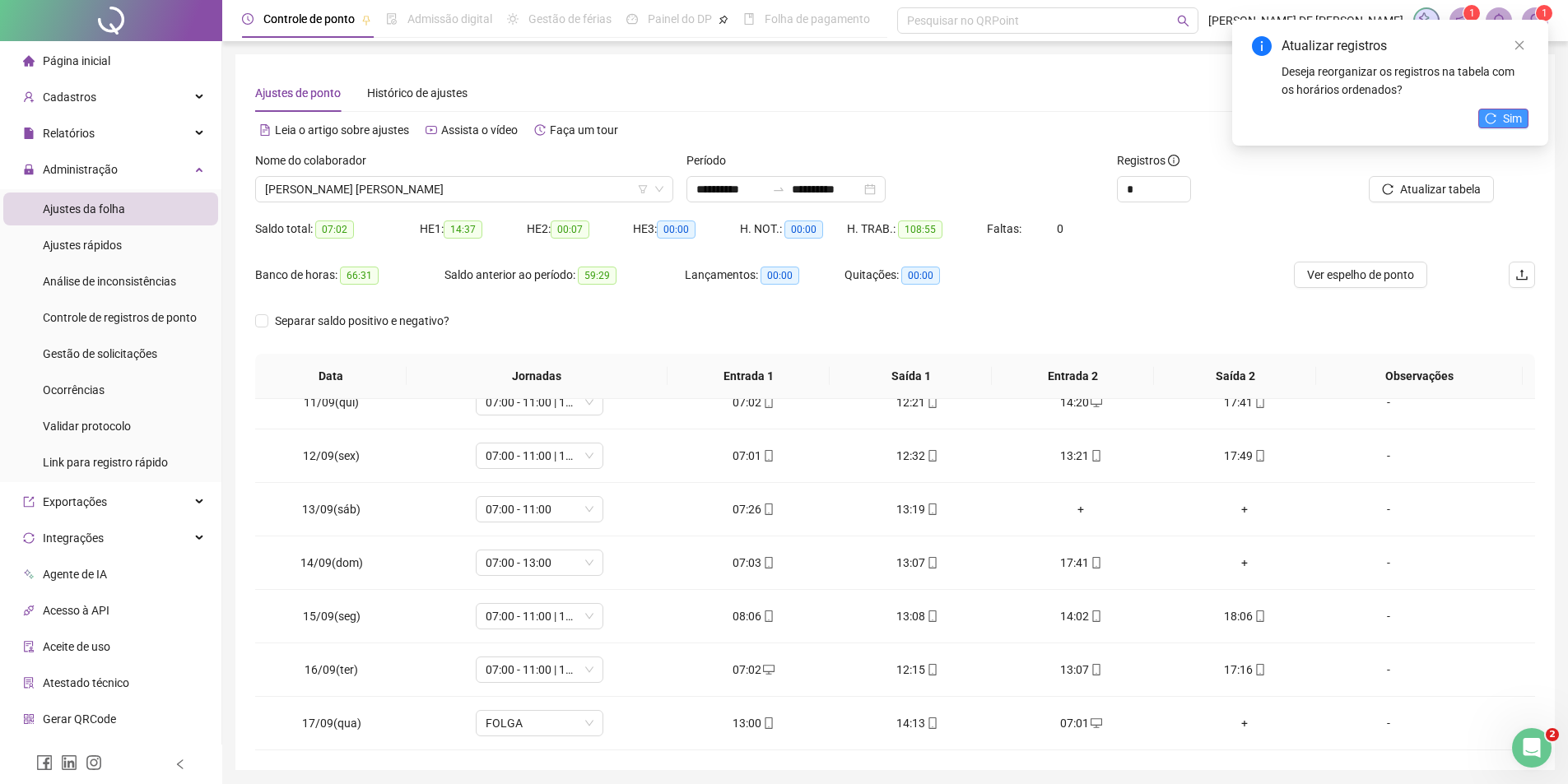
click at [1524, 124] on button "Sim" at bounding box center [1503, 118] width 50 height 19
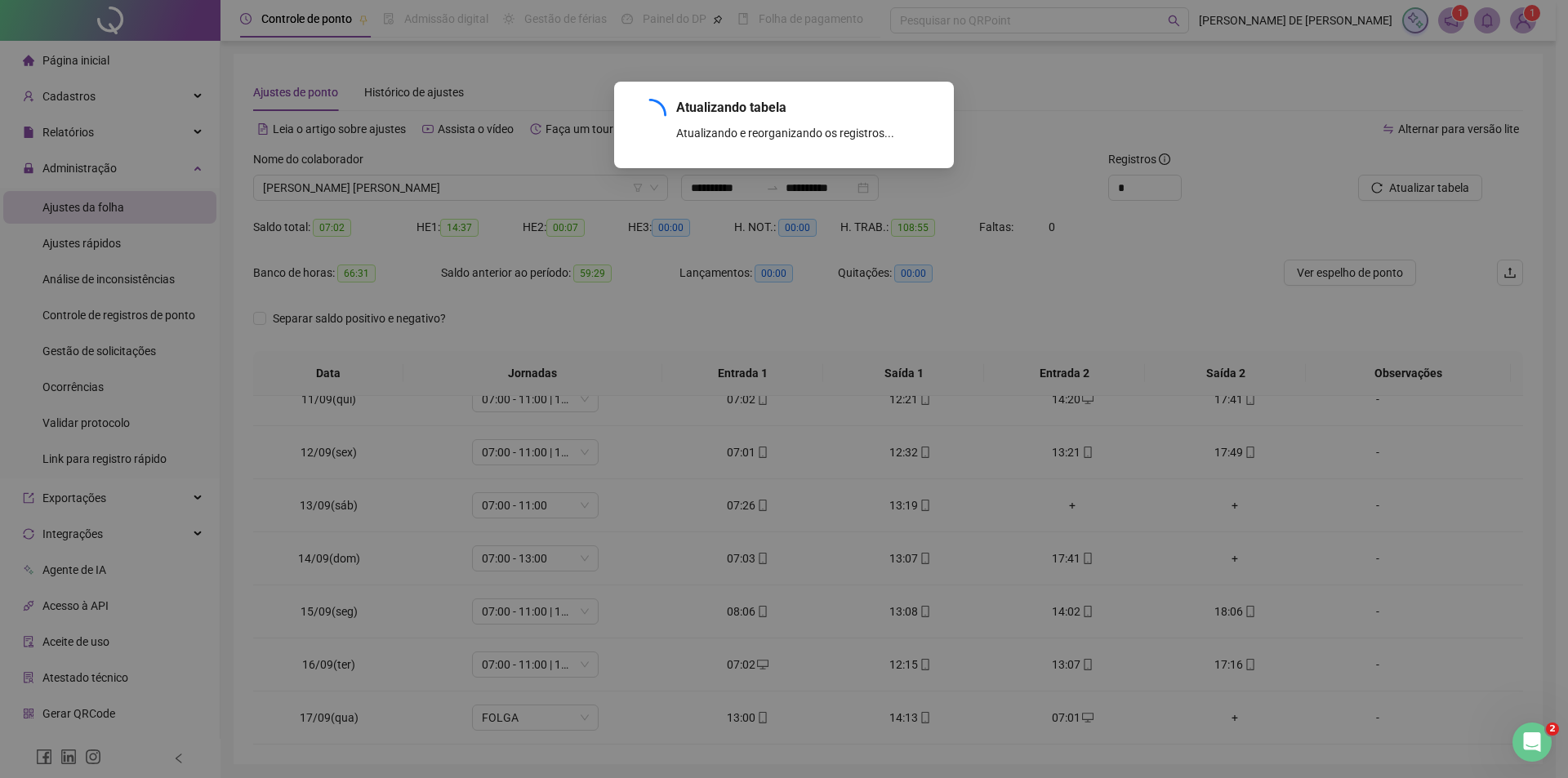
click at [1521, 280] on div "Atualizando tabela Atualizando e reorganizando os registros... OK" at bounding box center [784, 389] width 1568 height 778
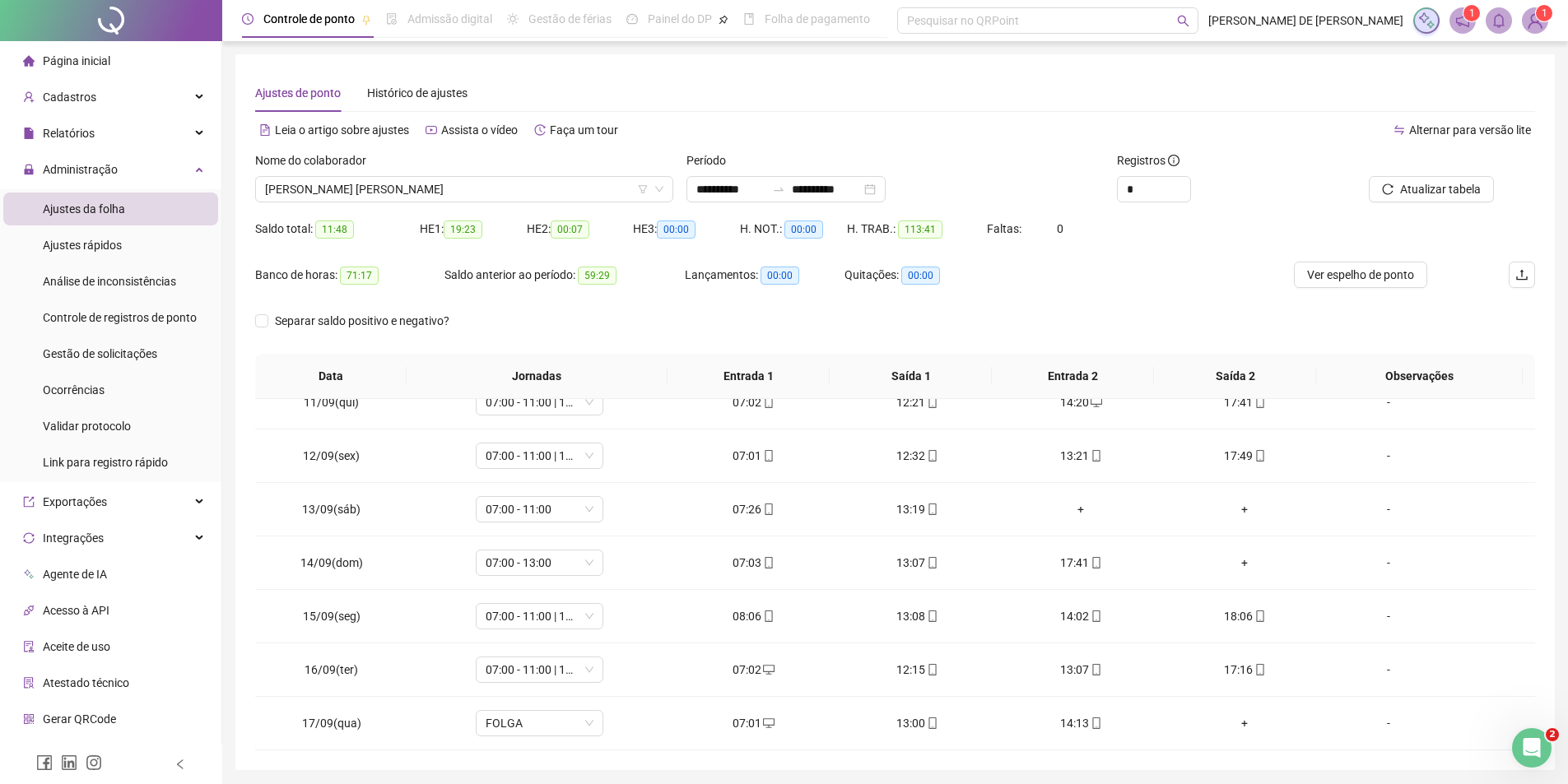
click at [1076, 108] on div "Ajustes de ponto Histórico de ajustes" at bounding box center [895, 93] width 1280 height 38
